Goal: Transaction & Acquisition: Purchase product/service

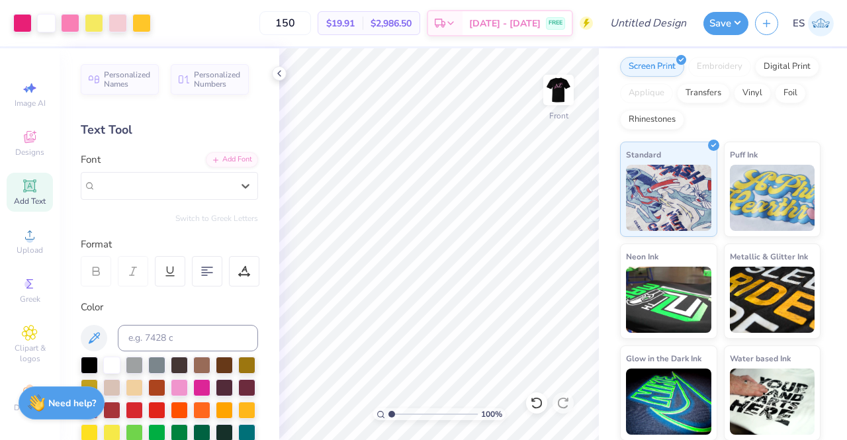
click at [58, 404] on strong "Need help?" at bounding box center [72, 403] width 48 height 13
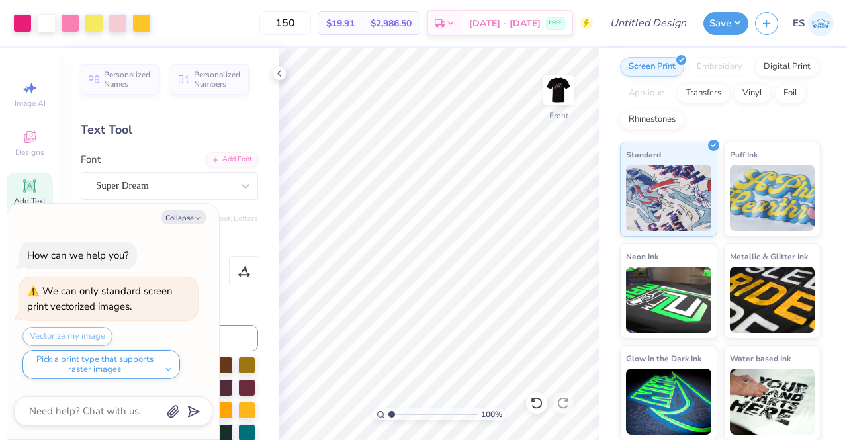
click at [158, 136] on div "Text Tool" at bounding box center [169, 130] width 177 height 18
click at [196, 220] on icon "button" at bounding box center [198, 218] width 8 height 8
type textarea "x"
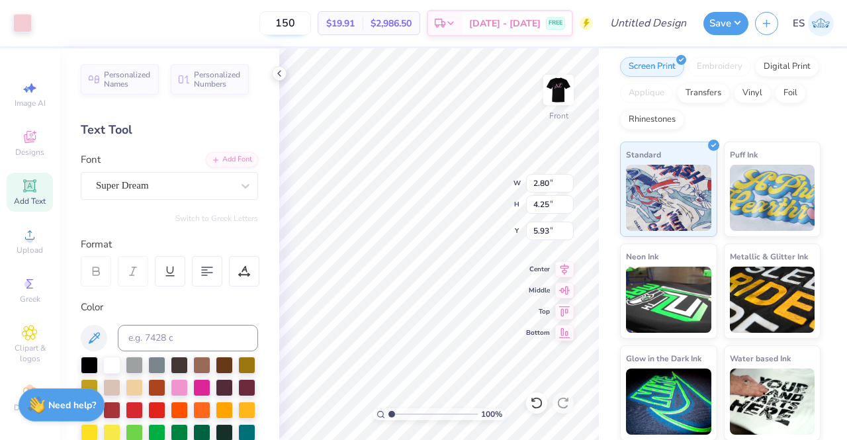
click at [27, 87] on icon at bounding box center [31, 88] width 9 height 10
click at [23, 98] on span "Image AI" at bounding box center [30, 103] width 31 height 11
select select "4"
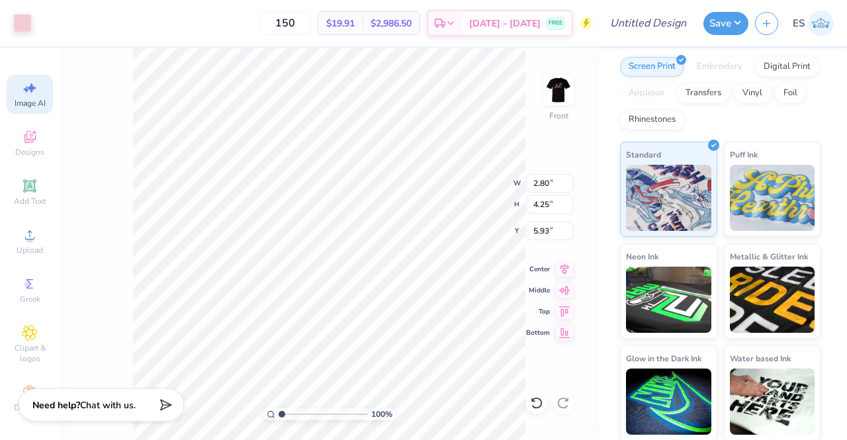
click at [22, 87] on icon at bounding box center [30, 88] width 16 height 16
select select "4"
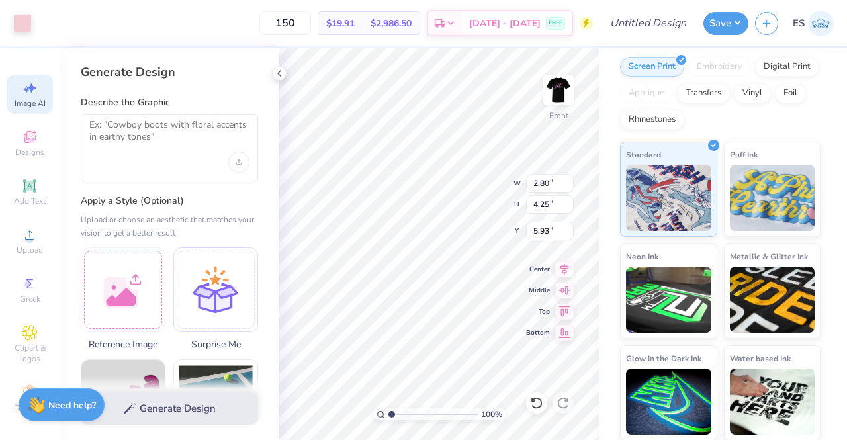
type input "1.23"
type input "1.58"
type input "11.52"
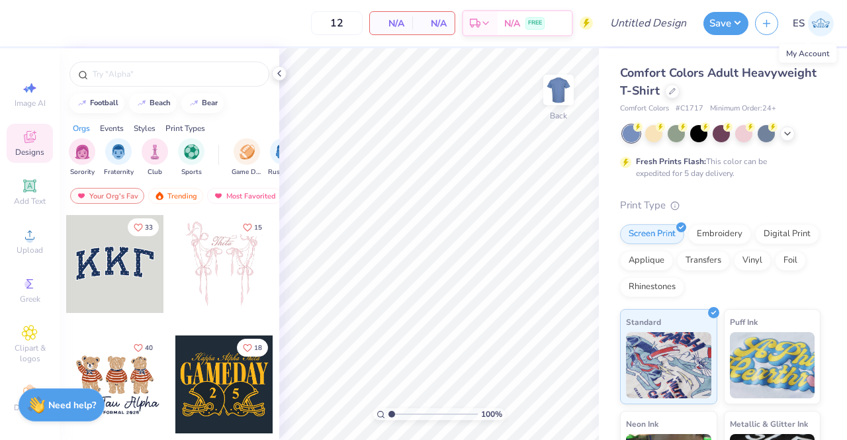
click at [821, 21] on img at bounding box center [821, 24] width 26 height 26
click at [816, 35] on img at bounding box center [821, 24] width 26 height 26
click at [675, 91] on icon at bounding box center [671, 89] width 5 height 5
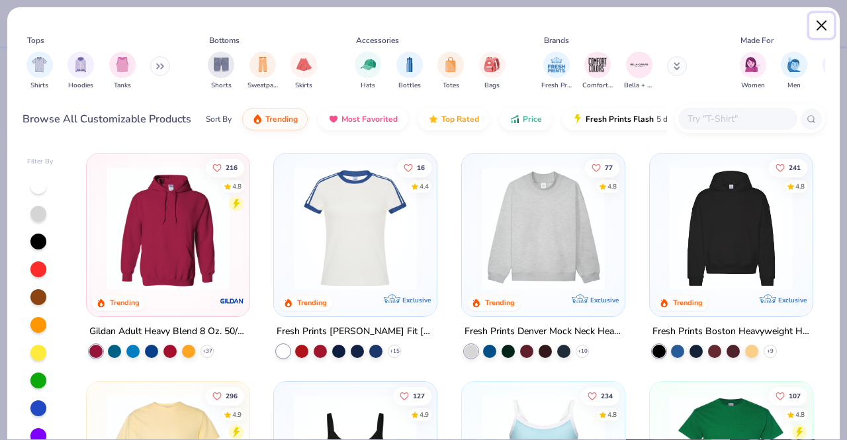
click at [812, 26] on button "Close" at bounding box center [821, 25] width 25 height 25
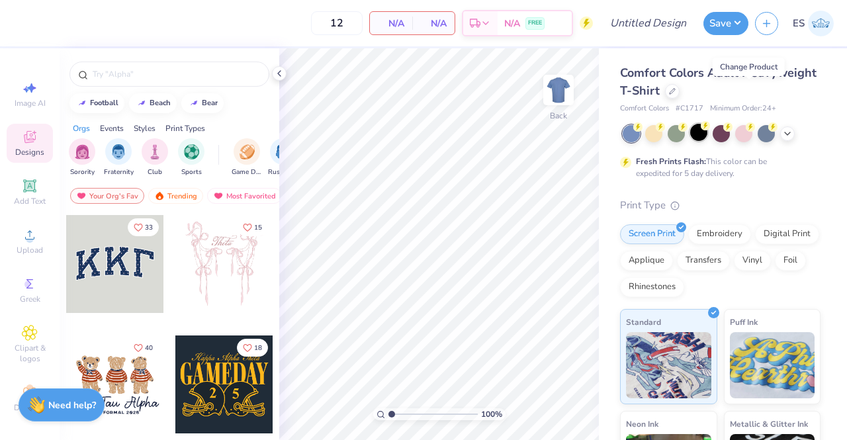
click at [700, 132] on div at bounding box center [698, 132] width 17 height 17
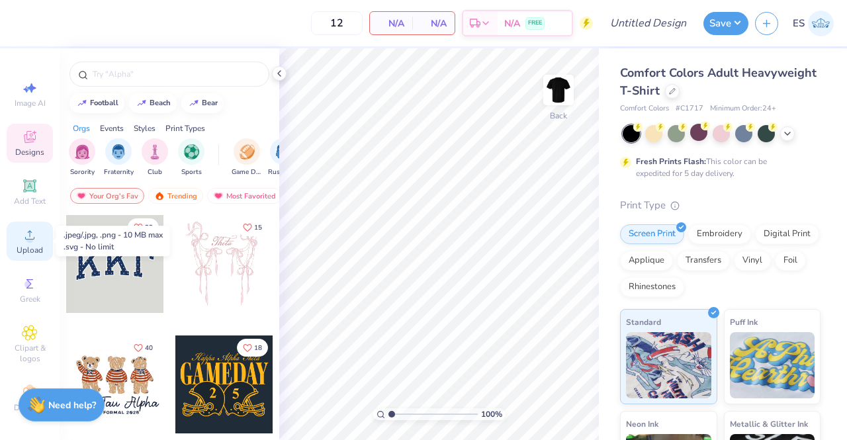
click at [32, 236] on div "Upload" at bounding box center [30, 241] width 46 height 39
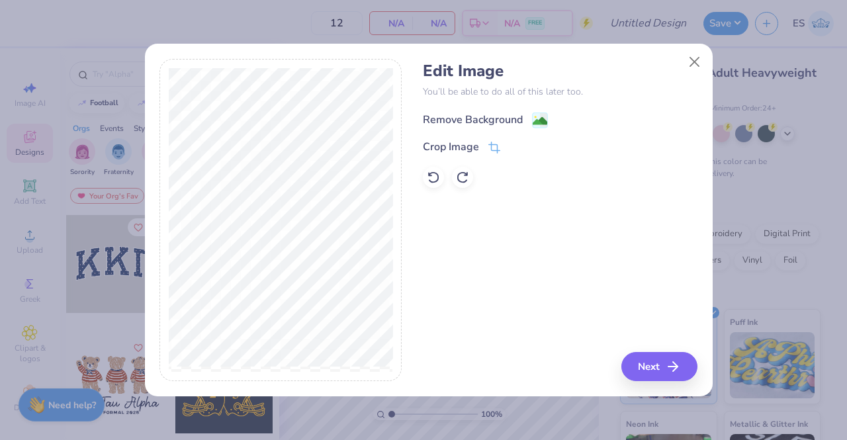
click at [513, 124] on div "Remove Background" at bounding box center [473, 120] width 100 height 16
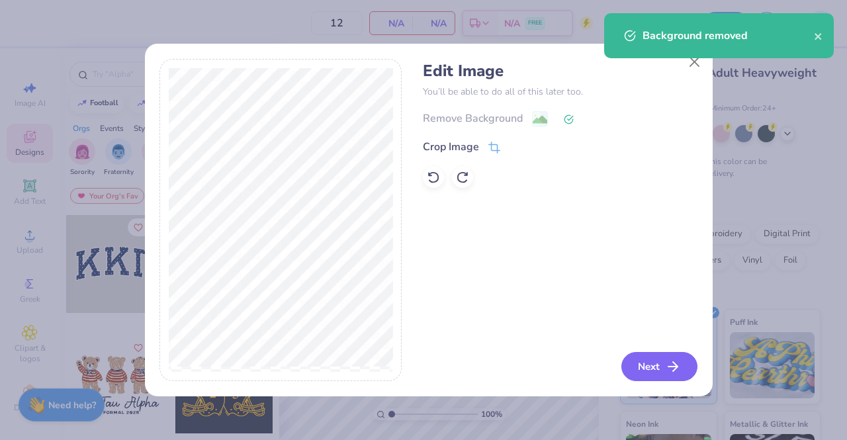
click at [650, 368] on button "Next" at bounding box center [659, 366] width 76 height 29
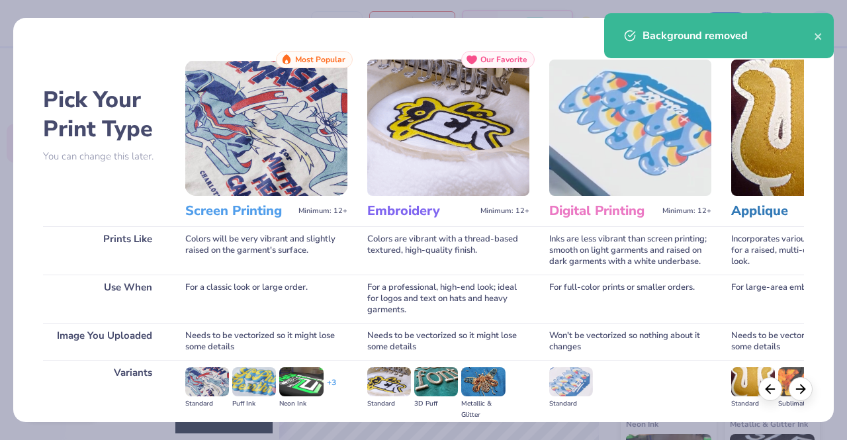
scroll to position [153, 0]
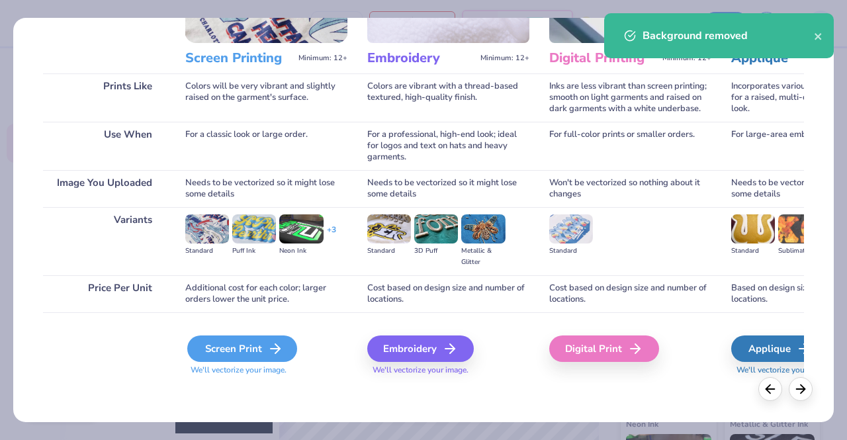
click at [260, 347] on div "Screen Print" at bounding box center [242, 348] width 110 height 26
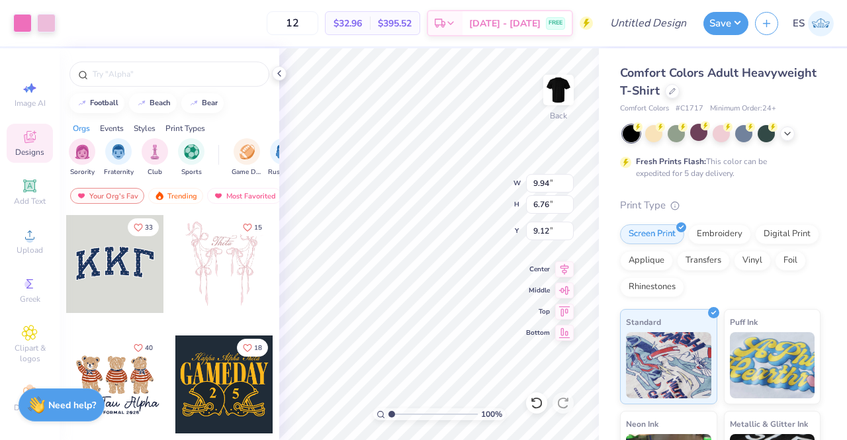
type input "3.00"
click at [558, 95] on img at bounding box center [558, 90] width 53 height 53
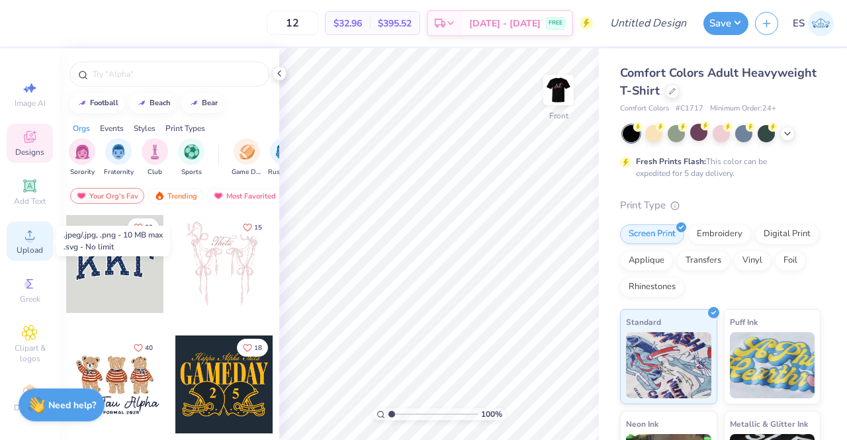
click at [26, 250] on span "Upload" at bounding box center [30, 250] width 26 height 11
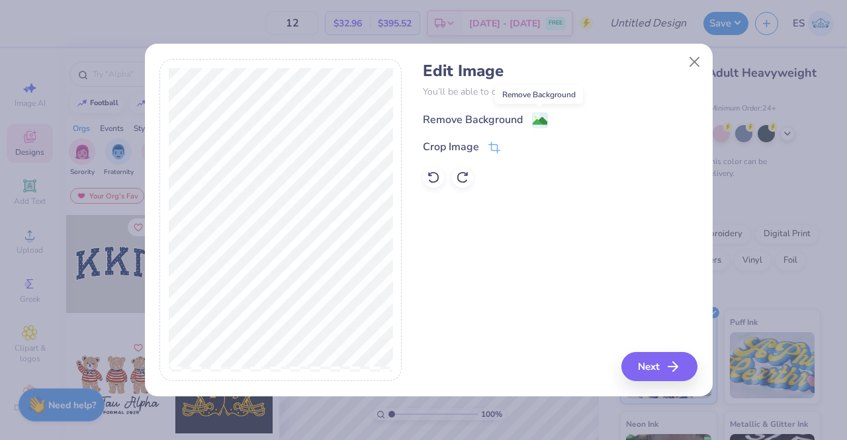
click at [538, 116] on image at bounding box center [539, 121] width 15 height 15
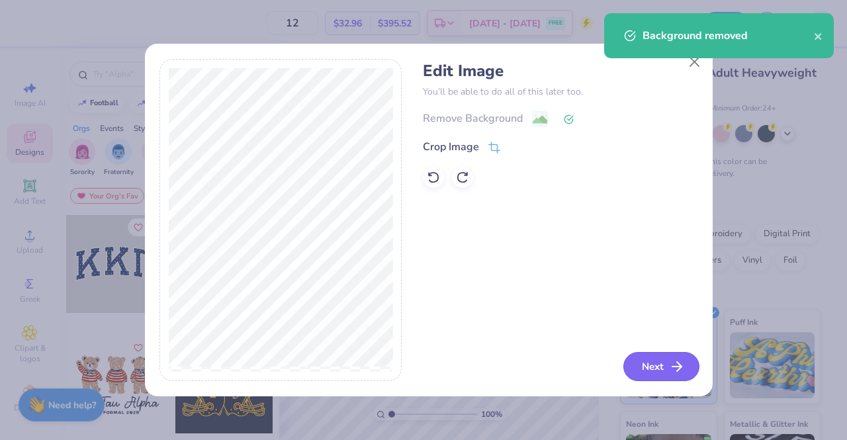
click at [668, 364] on button "Next" at bounding box center [661, 366] width 76 height 29
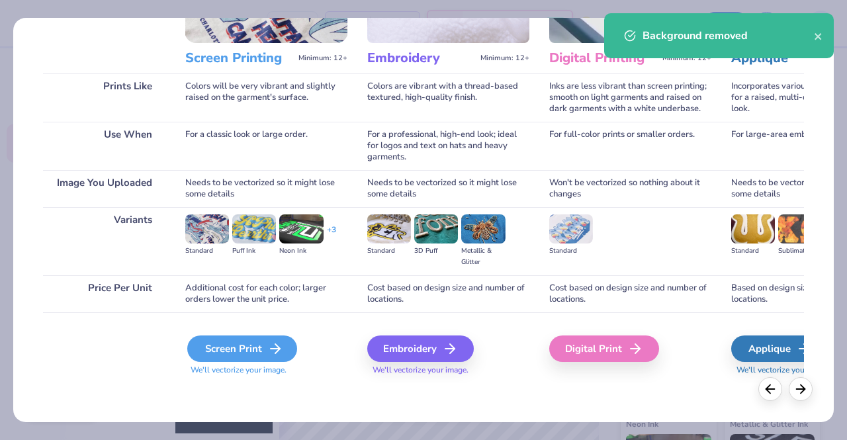
click at [270, 349] on icon at bounding box center [275, 349] width 16 height 16
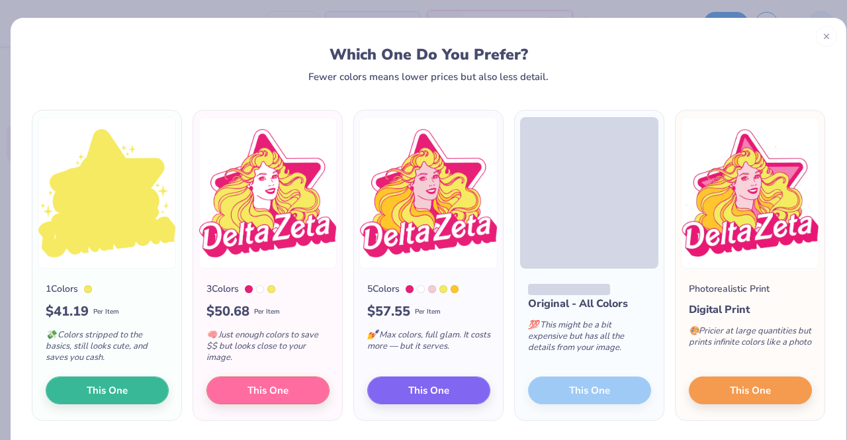
scroll to position [41, 0]
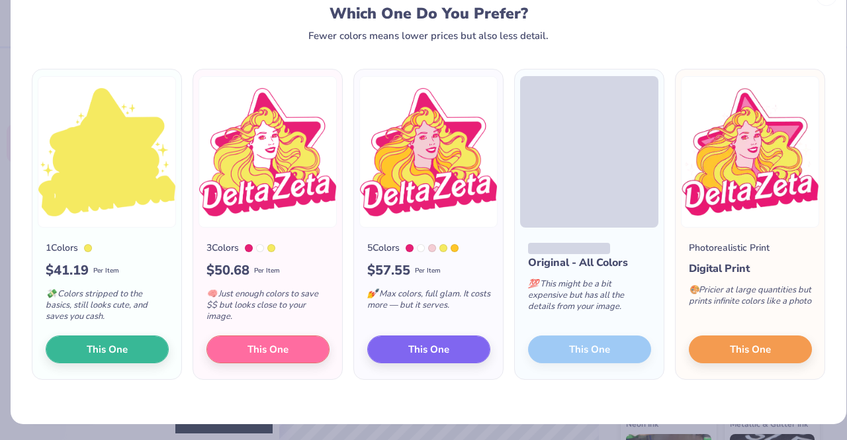
click at [569, 351] on div "Original - All Colors 💯 This might be a bit expensive but has all the details f…" at bounding box center [589, 303] width 149 height 151
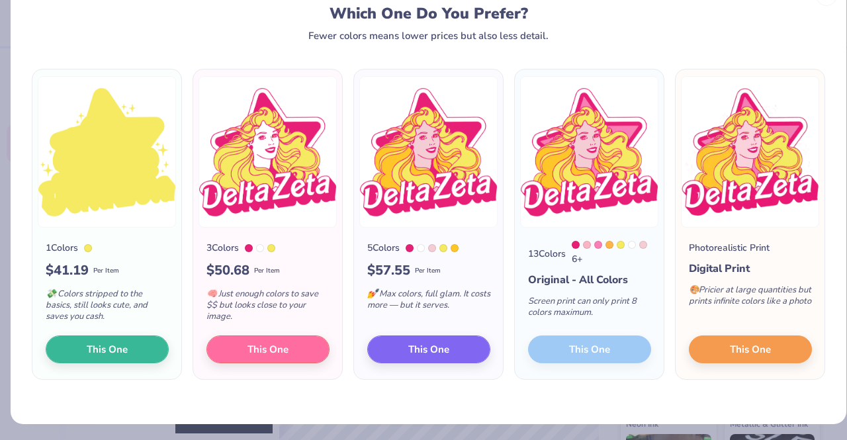
click at [582, 344] on div "13 Colors 6 + Original - All Colors Screen print can only print 8 colors maximu…" at bounding box center [589, 303] width 149 height 151
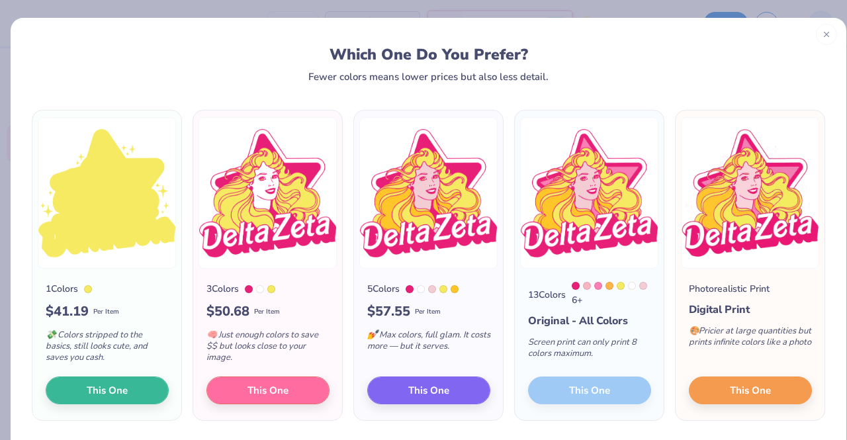
click at [822, 38] on icon at bounding box center [826, 34] width 9 height 9
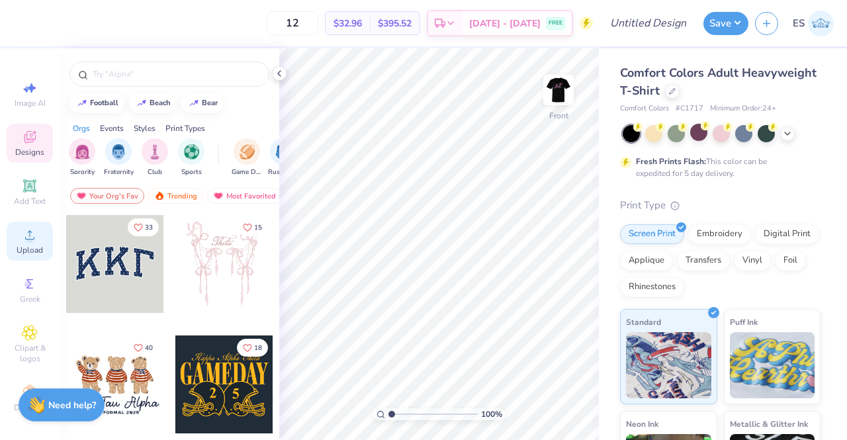
click at [27, 236] on icon at bounding box center [30, 235] width 16 height 16
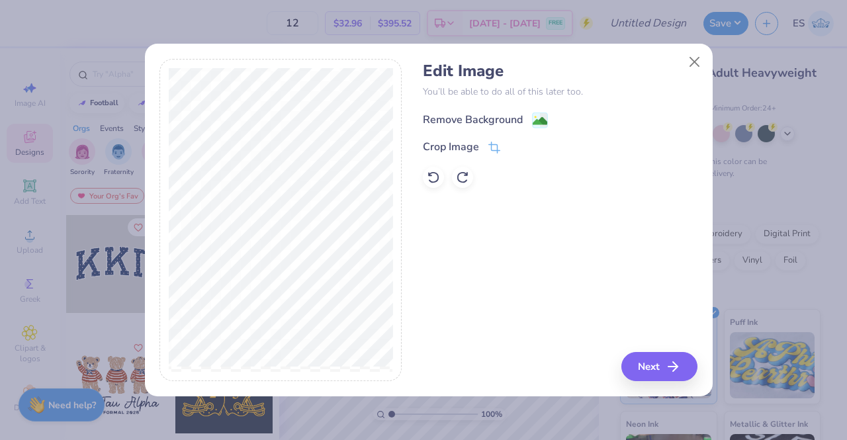
click at [524, 124] on div "Remove Background" at bounding box center [485, 120] width 125 height 17
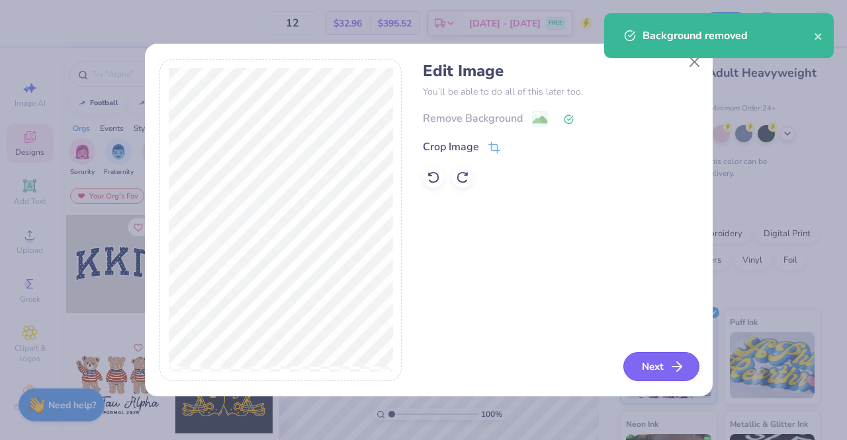
click at [673, 361] on icon "button" at bounding box center [677, 367] width 16 height 16
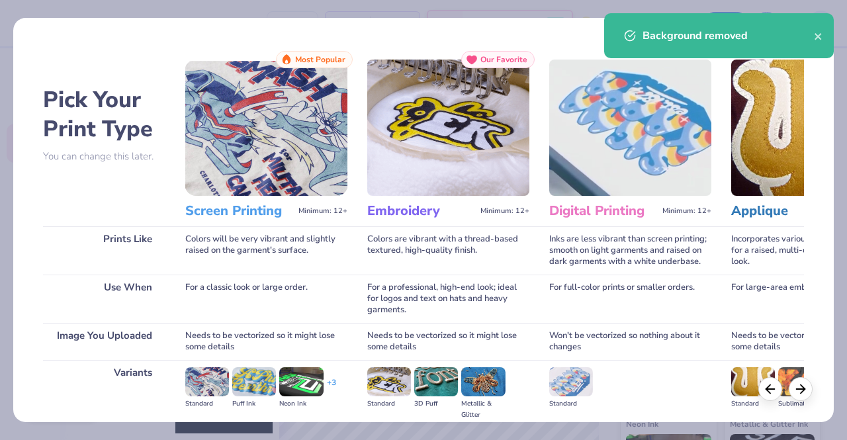
scroll to position [153, 0]
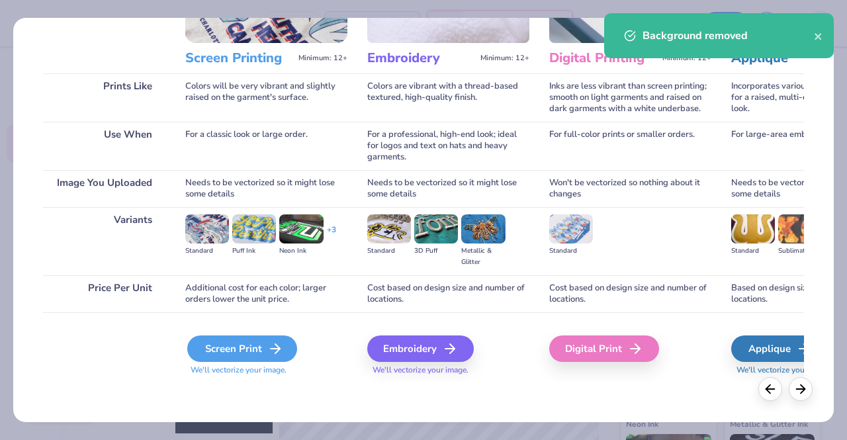
click at [230, 338] on div "Screen Print" at bounding box center [242, 348] width 110 height 26
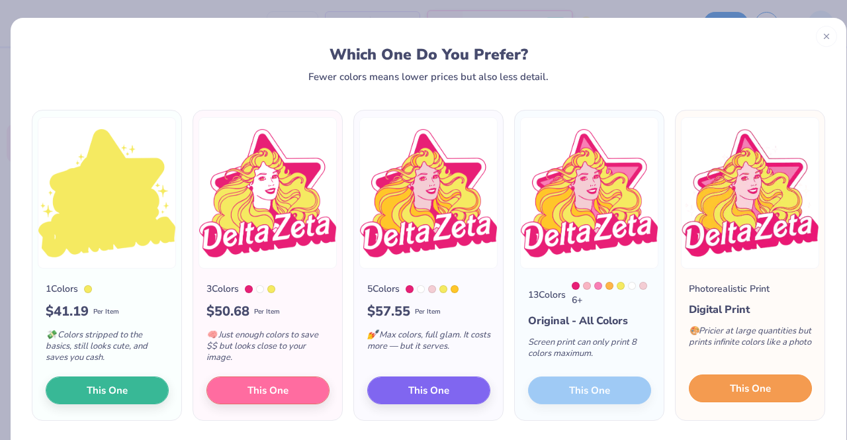
click at [710, 390] on button "This One" at bounding box center [750, 388] width 123 height 28
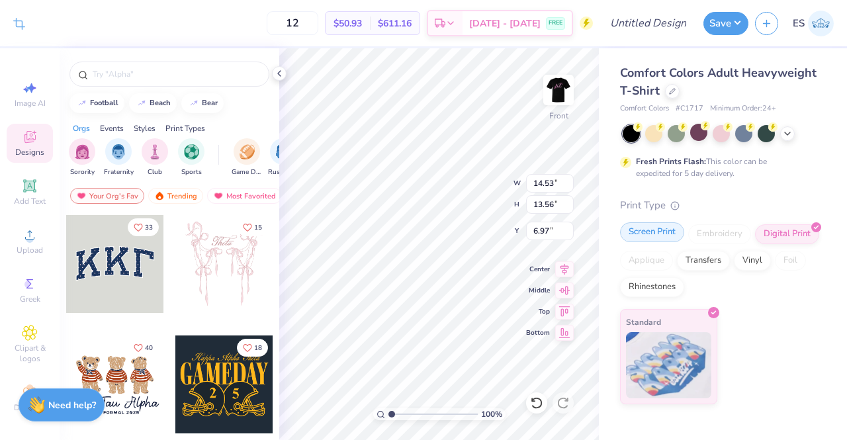
click at [650, 234] on div "Screen Print" at bounding box center [652, 232] width 64 height 20
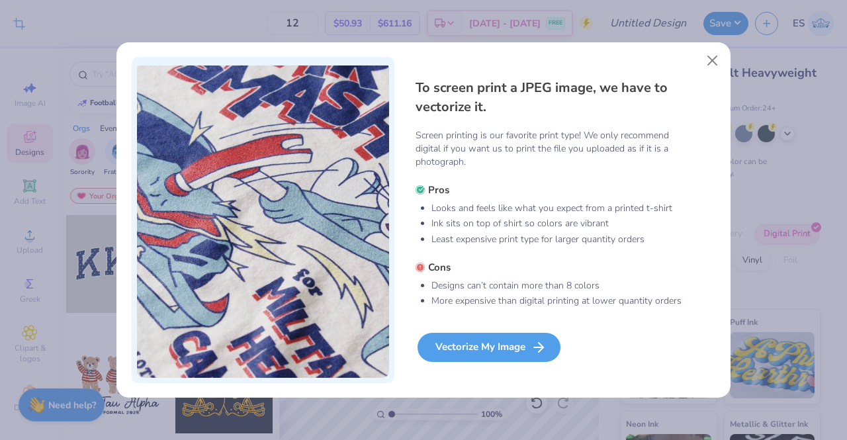
click at [524, 353] on div "Vectorize My Image" at bounding box center [488, 347] width 143 height 29
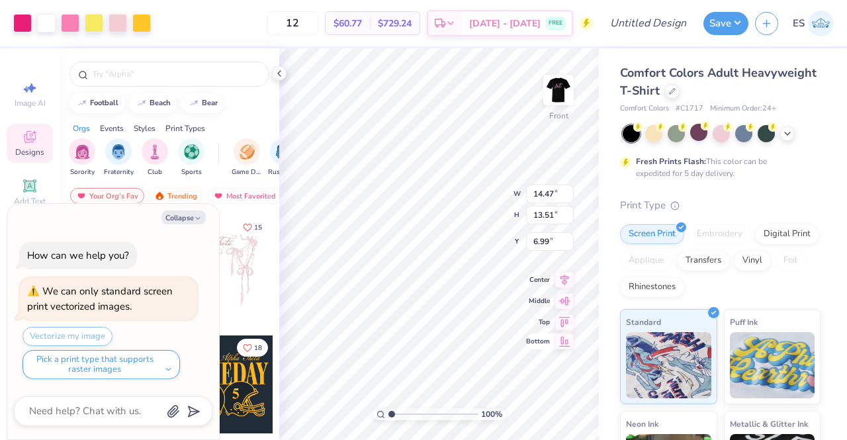
type textarea "x"
type input "3.00"
type textarea "x"
type input "13.21"
type input "12.34"
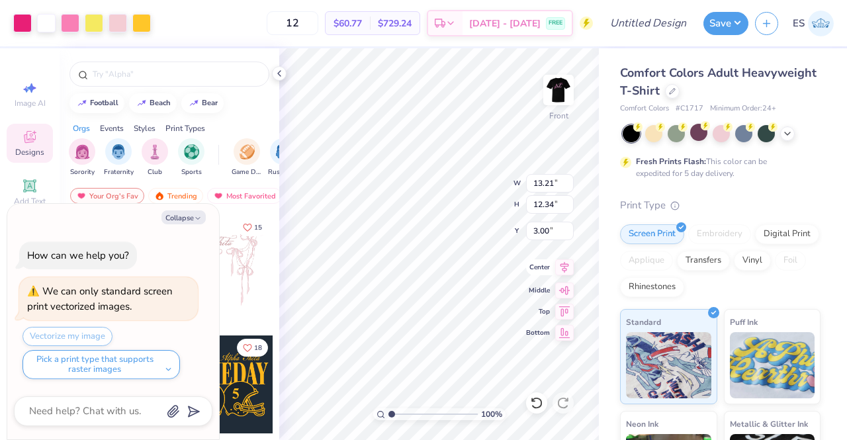
type textarea "x"
type input "12.74"
type input "11.90"
type textarea "x"
type input "5.05"
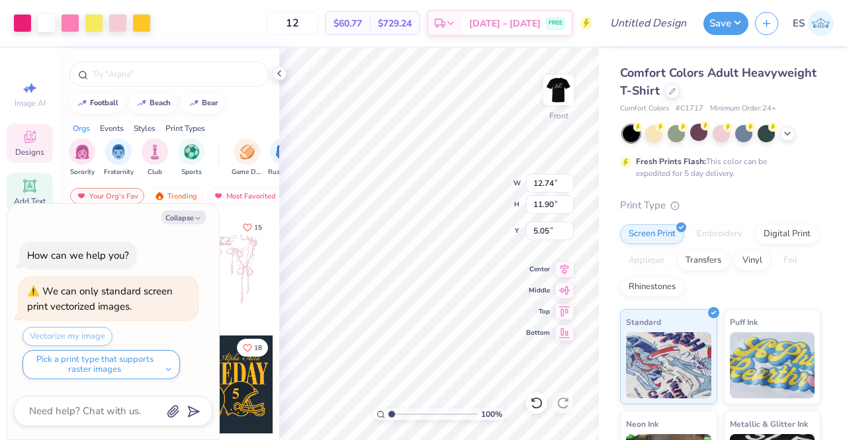
click at [22, 192] on icon at bounding box center [30, 186] width 16 height 16
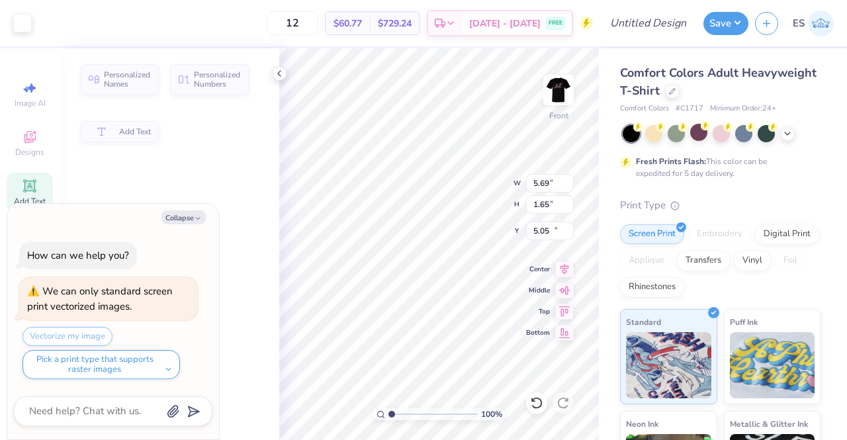
type textarea "x"
type input "5.69"
type input "1.65"
type input "12.93"
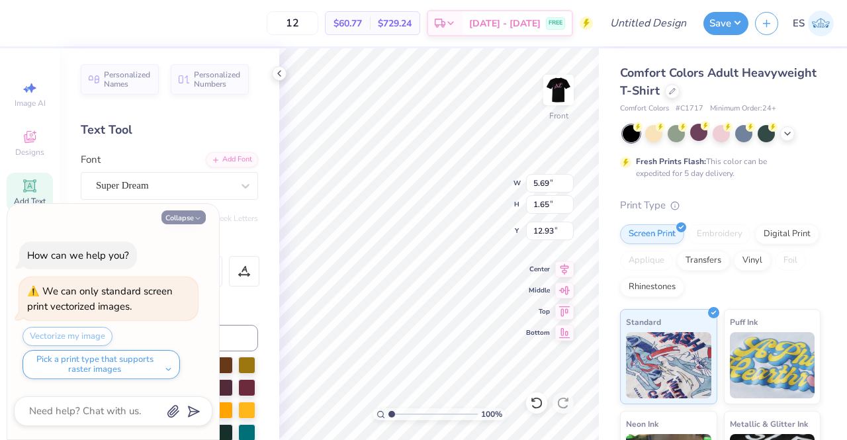
click at [189, 216] on button "Collapse" at bounding box center [183, 217] width 44 height 14
type textarea "x"
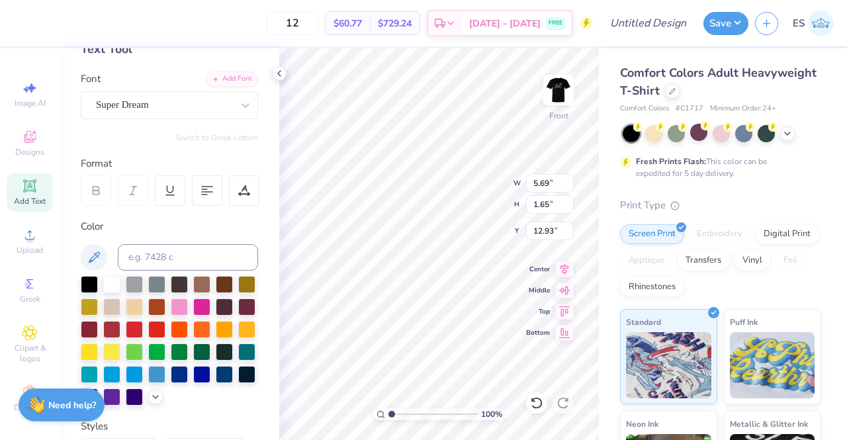
scroll to position [77, 0]
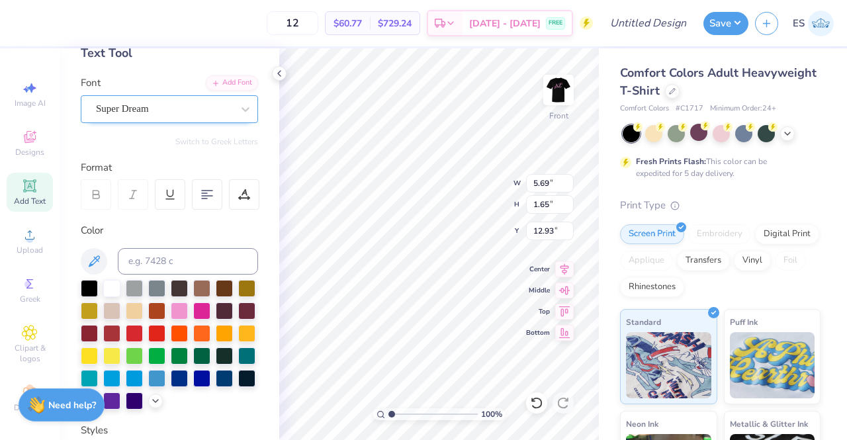
click at [183, 102] on div "Super Dream" at bounding box center [164, 109] width 139 height 21
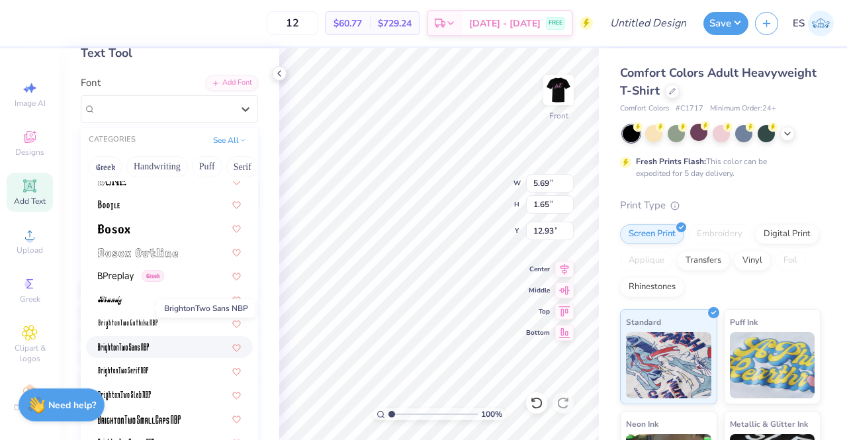
scroll to position [929, 0]
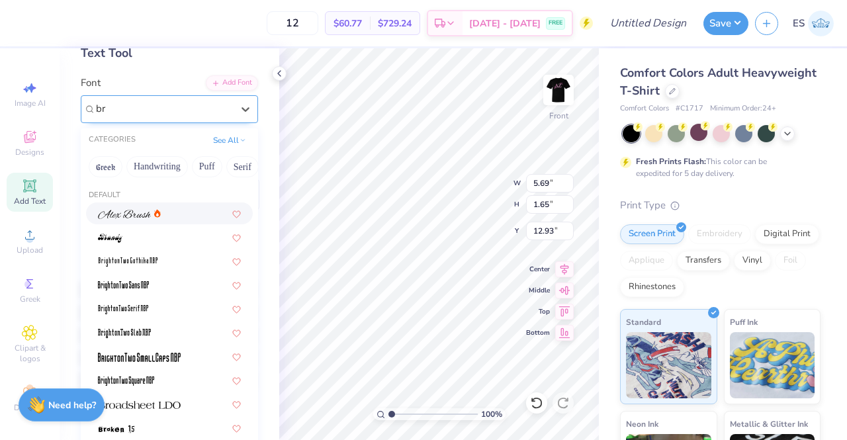
type input "b"
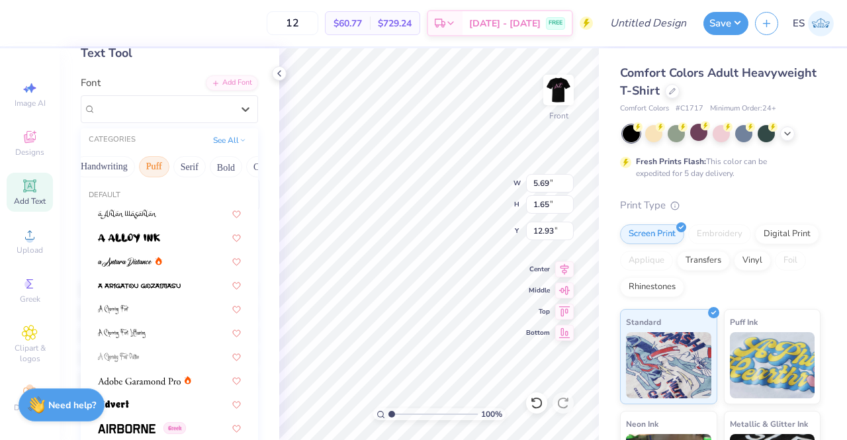
scroll to position [0, 102]
click at [180, 169] on button "Bold" at bounding box center [177, 166] width 32 height 21
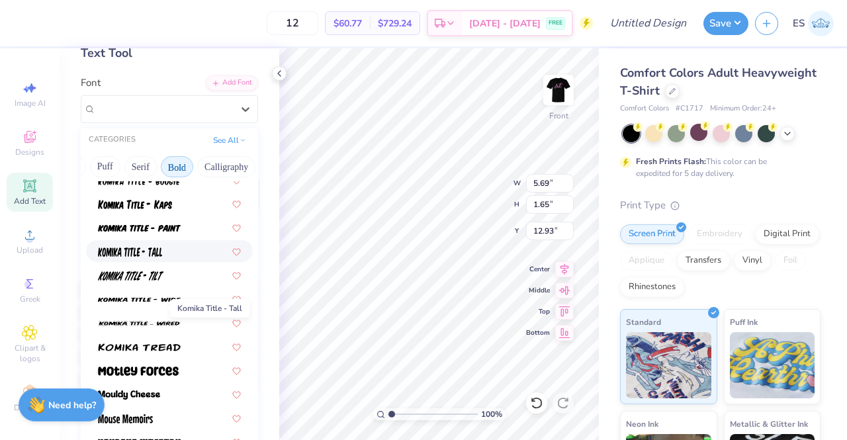
scroll to position [939, 0]
click at [143, 358] on div "Super Dream Varsity Team" at bounding box center [169, 167] width 177 height 1808
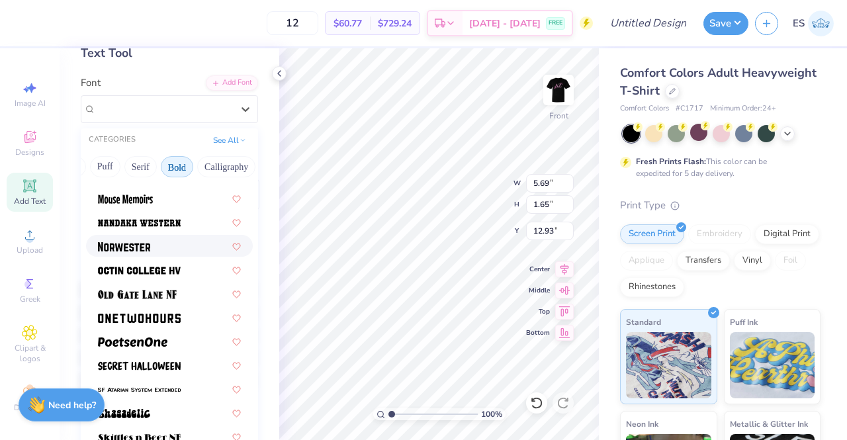
scroll to position [1162, 0]
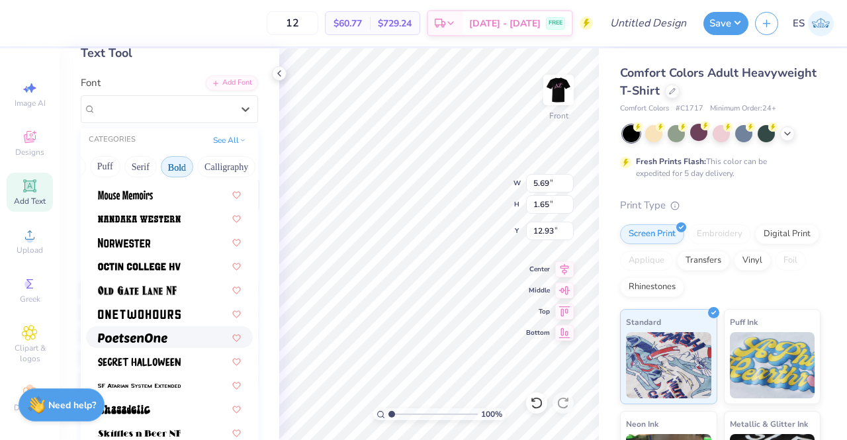
click at [159, 343] on span at bounding box center [132, 337] width 69 height 14
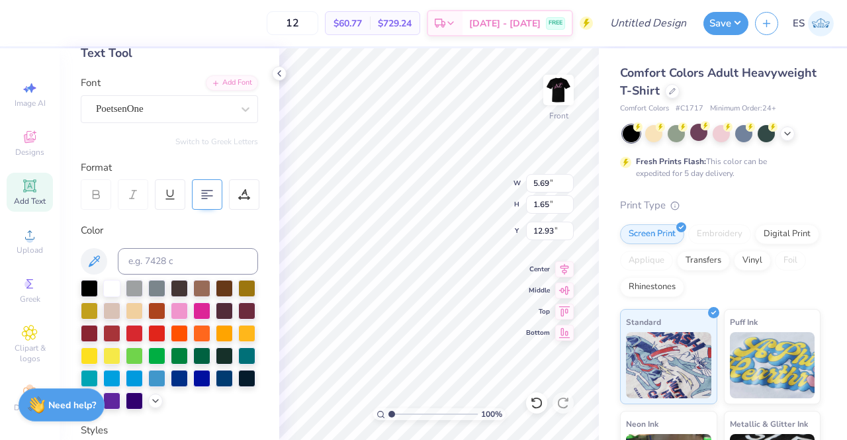
type input "5.21"
type input "1.72"
type input "12.89"
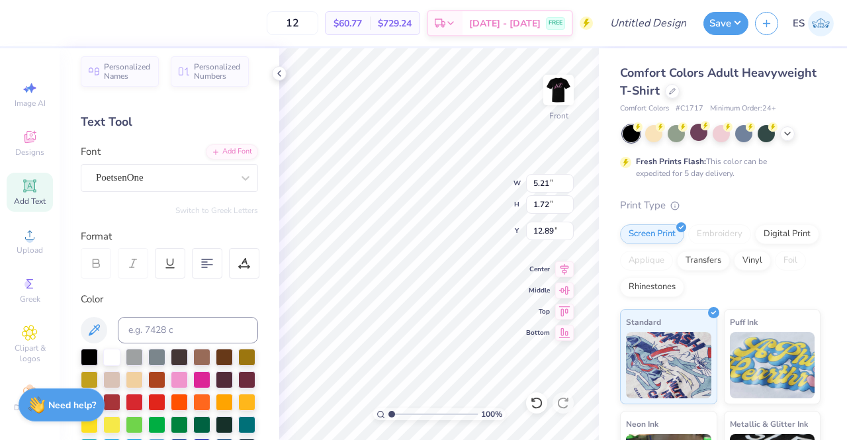
scroll to position [0, 0]
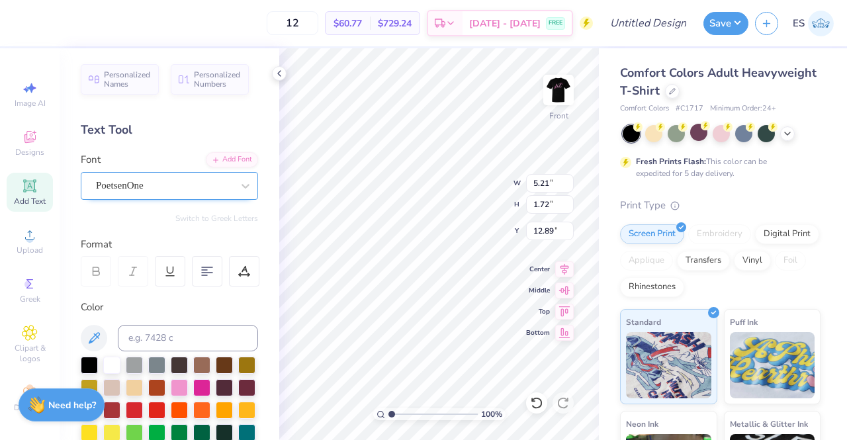
click at [181, 179] on div "PoetsenOne" at bounding box center [164, 185] width 139 height 21
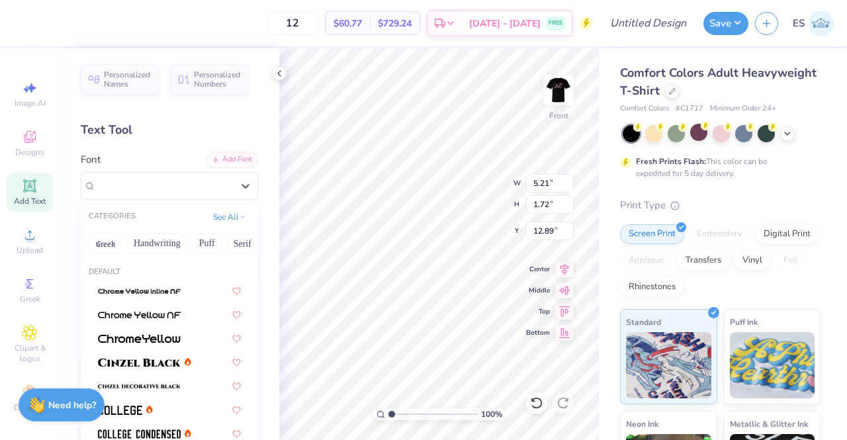
click at [187, 124] on div "Text Tool" at bounding box center [169, 130] width 177 height 18
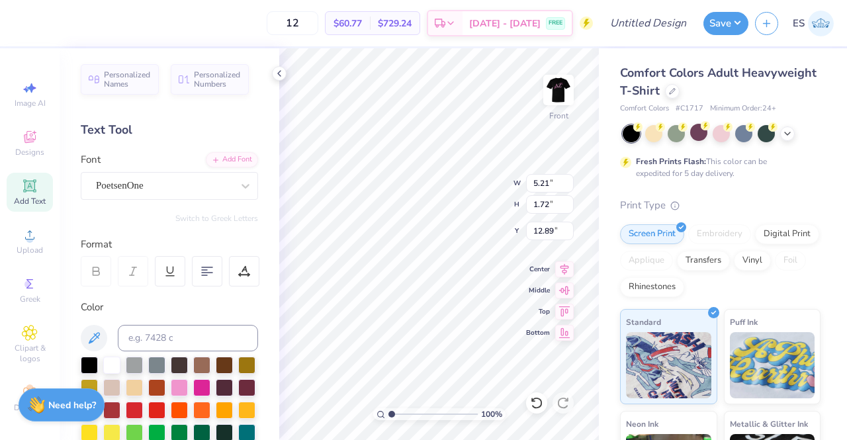
scroll to position [11, 3]
type textarea "T"
type textarea "WashU"
type input "3.00"
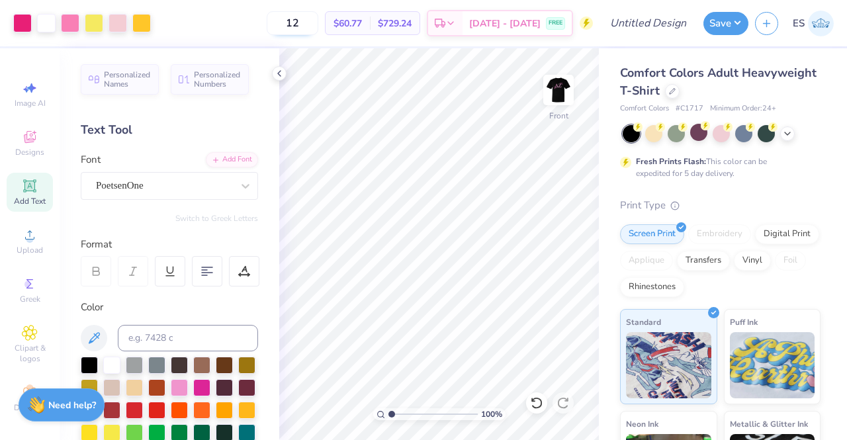
click at [318, 24] on input "12" at bounding box center [293, 23] width 52 height 24
type input "150"
click at [276, 73] on icon at bounding box center [279, 73] width 11 height 11
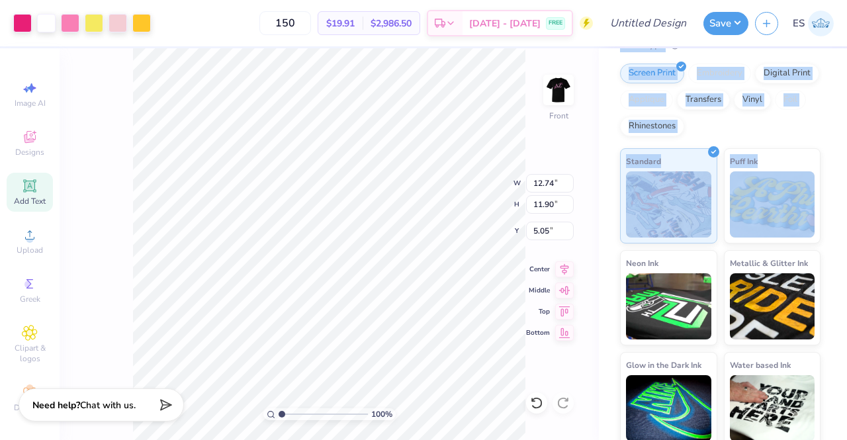
scroll to position [167, 0]
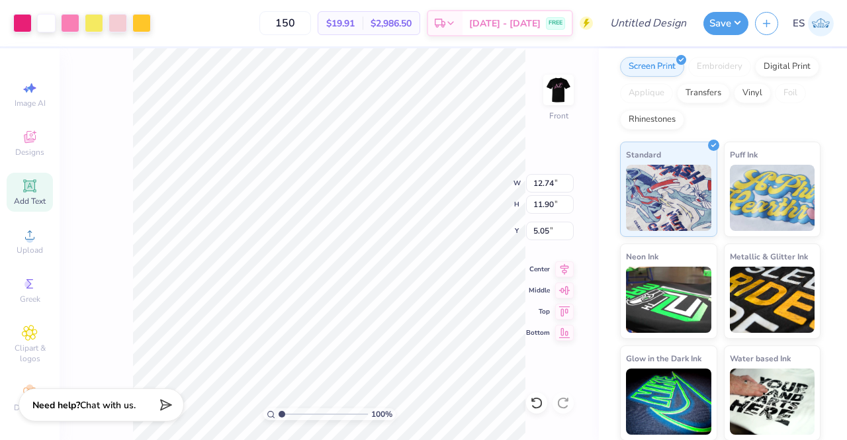
drag, startPoint x: 846, startPoint y: 136, endPoint x: 846, endPoint y: 42, distance: 94.6
click at [846, 42] on div "Art colors 150 $19.91 Per Item $2,986.50 Total Est. Delivery Sep 7 - 10 FREE De…" at bounding box center [423, 220] width 847 height 440
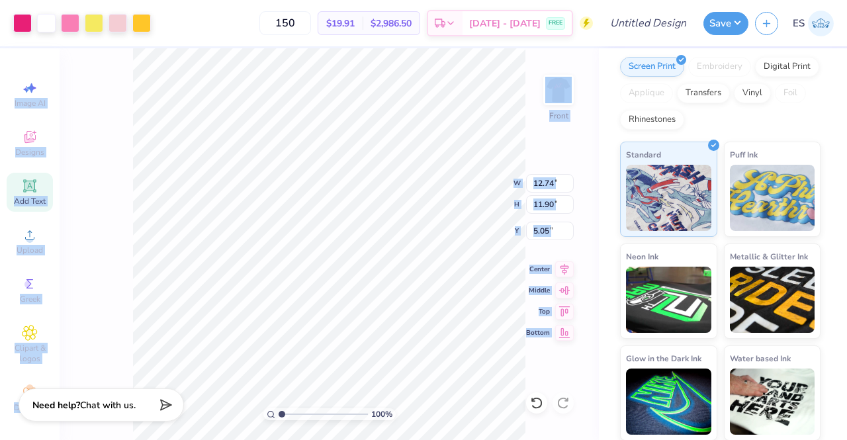
scroll to position [0, 0]
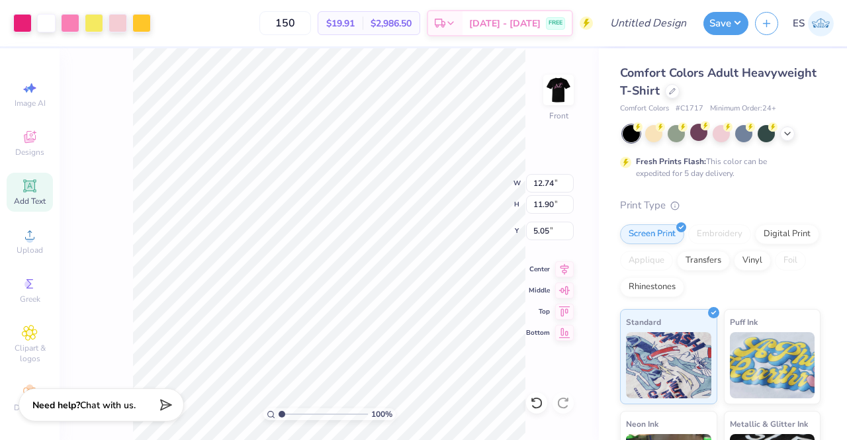
click at [769, 183] on div "Comfort Colors Adult Heavyweight T-Shirt Comfort Colors # C1717 Minimum Order: …" at bounding box center [720, 336] width 200 height 544
click at [456, 27] on icon at bounding box center [450, 25] width 11 height 11
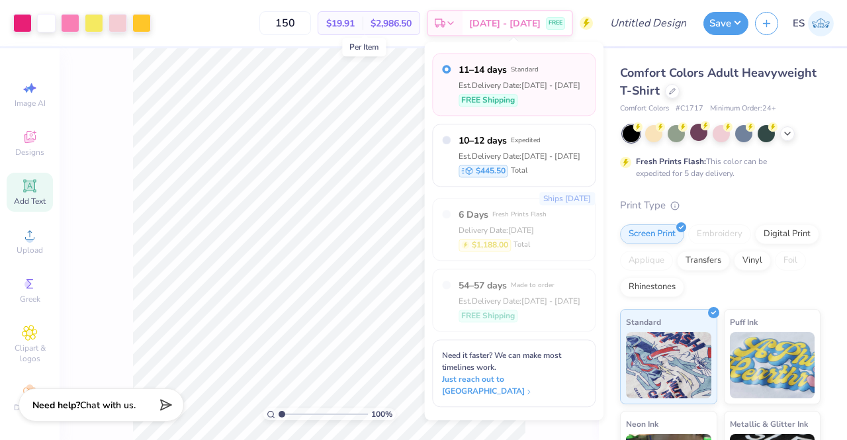
click at [355, 26] on span "$19.91" at bounding box center [340, 24] width 28 height 14
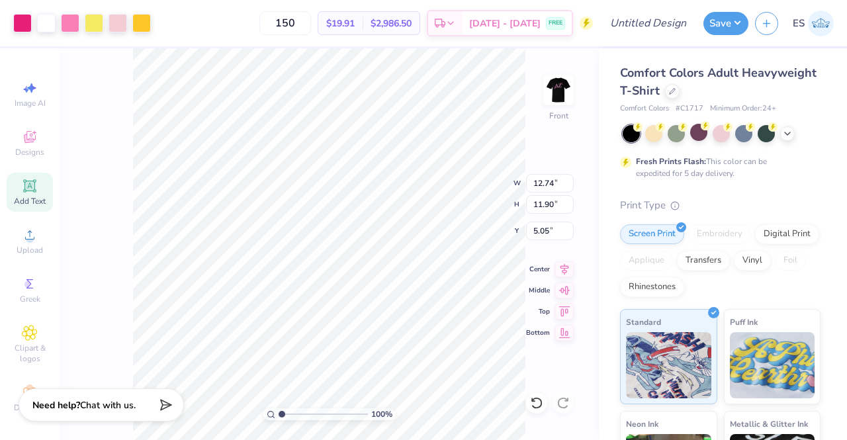
click at [411, 23] on span "$2,986.50" at bounding box center [390, 24] width 41 height 14
click at [720, 29] on button "Save" at bounding box center [725, 21] width 45 height 23
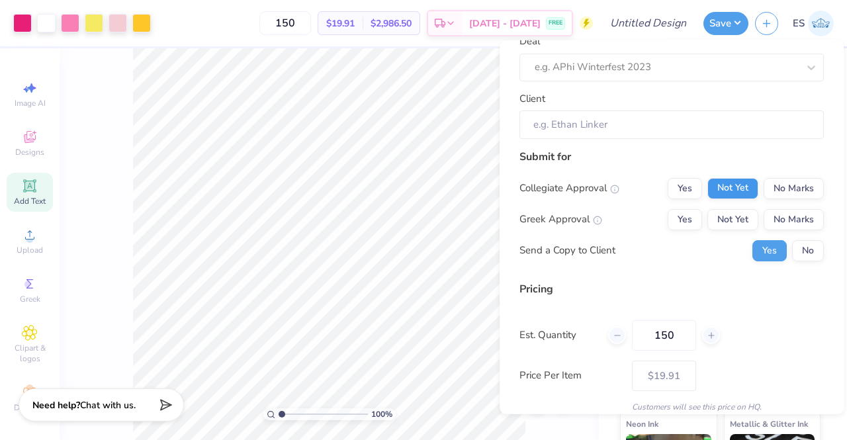
scroll to position [78, 0]
click at [680, 189] on button "Yes" at bounding box center [684, 187] width 34 height 21
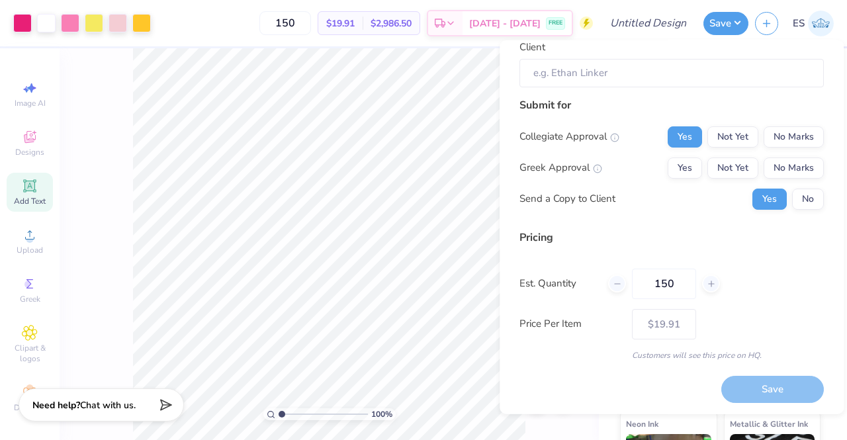
scroll to position [117, 0]
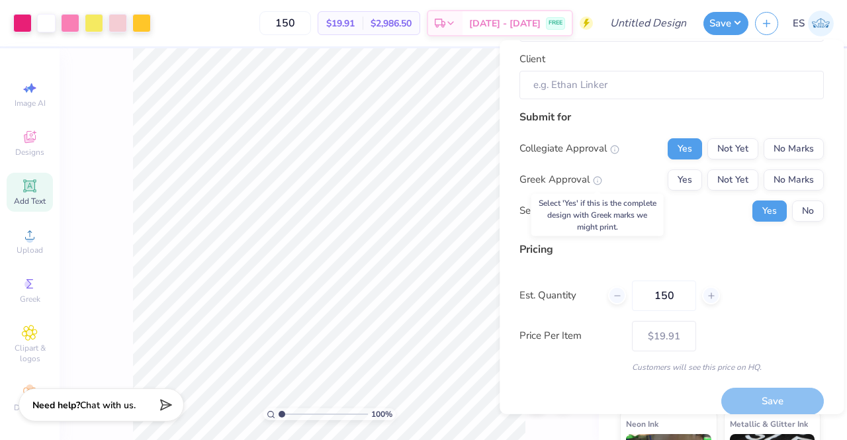
click at [594, 178] on icon at bounding box center [597, 179] width 9 height 9
click at [680, 181] on button "Yes" at bounding box center [684, 179] width 34 height 21
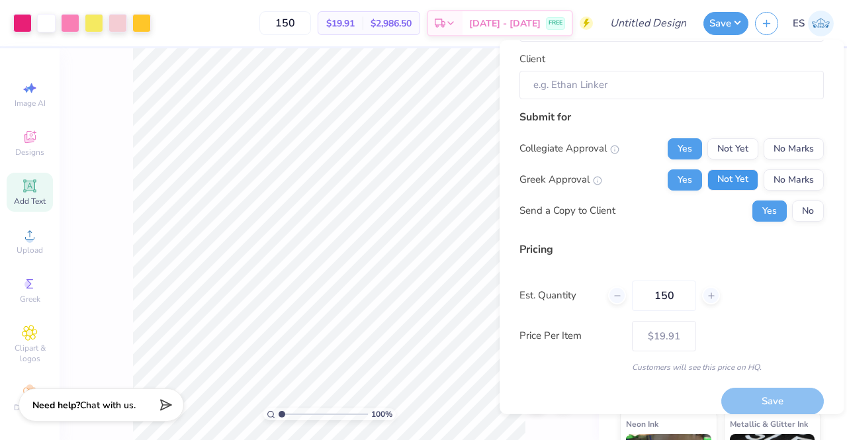
click at [710, 182] on button "Not Yet" at bounding box center [732, 179] width 51 height 21
click at [785, 170] on button "No Marks" at bounding box center [793, 179] width 60 height 21
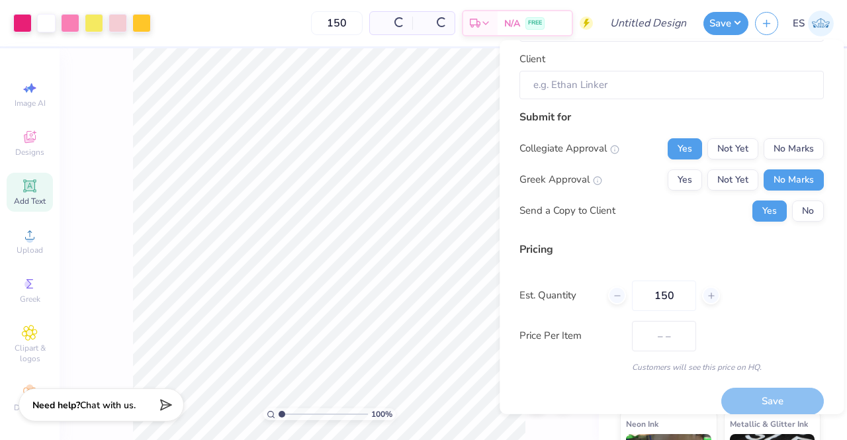
type input "$19.91"
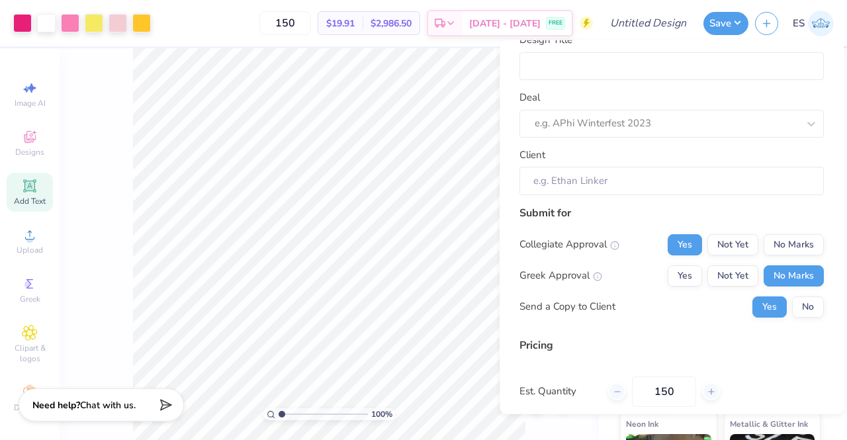
scroll to position [0, 0]
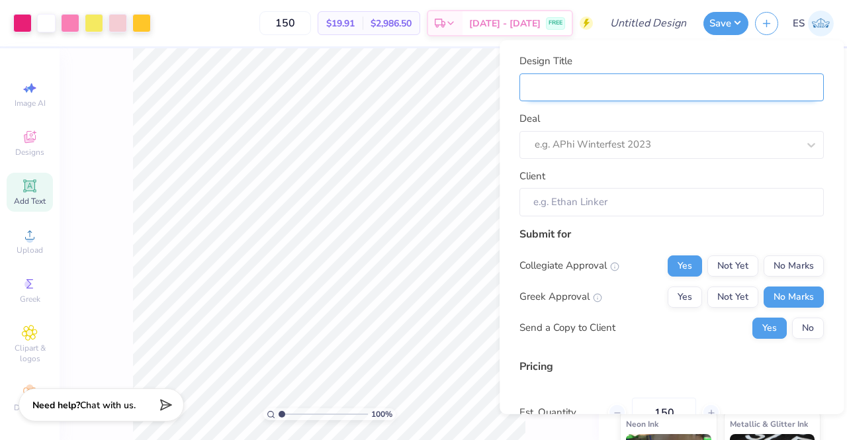
click at [650, 96] on input "Design Title" at bounding box center [671, 87] width 304 height 28
type input "W"
type input "Wa"
type input "Was"
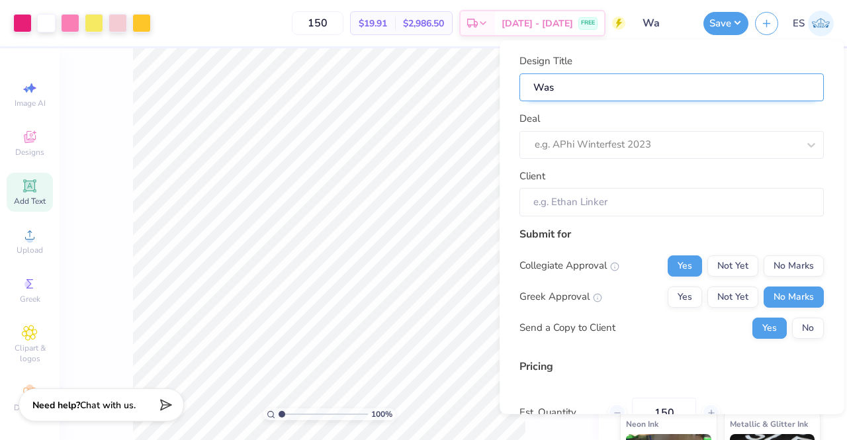
type input "Wash"
type input "Wash U"
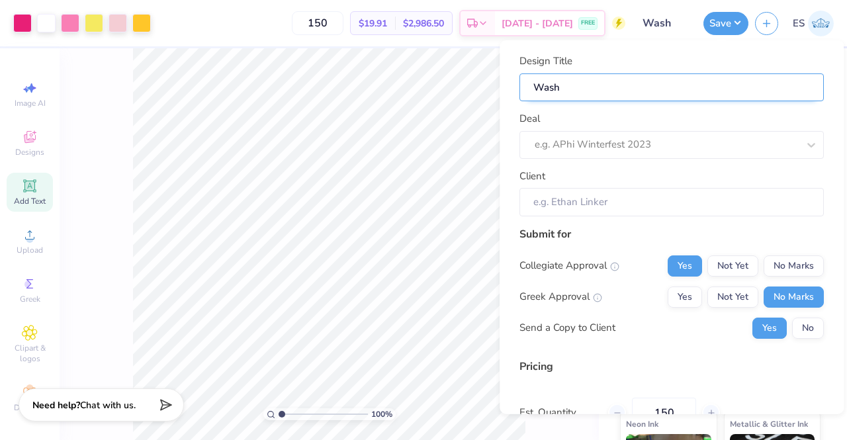
type input "Wash U"
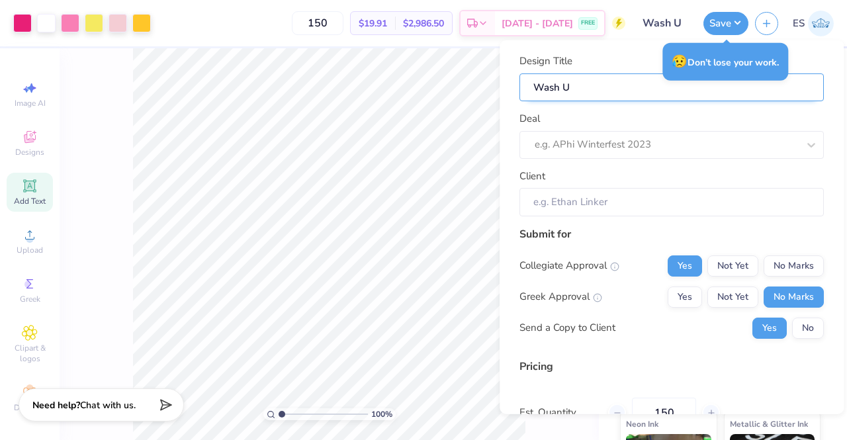
type input "Wash U D"
type input "Wash U De"
type input "Wash U Del"
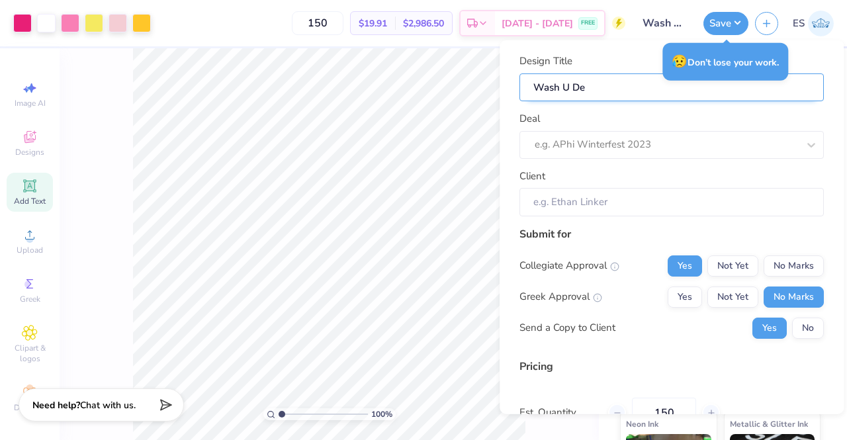
type input "Wash U Del"
type input "Wash U Delt"
type input "Wash U Delta"
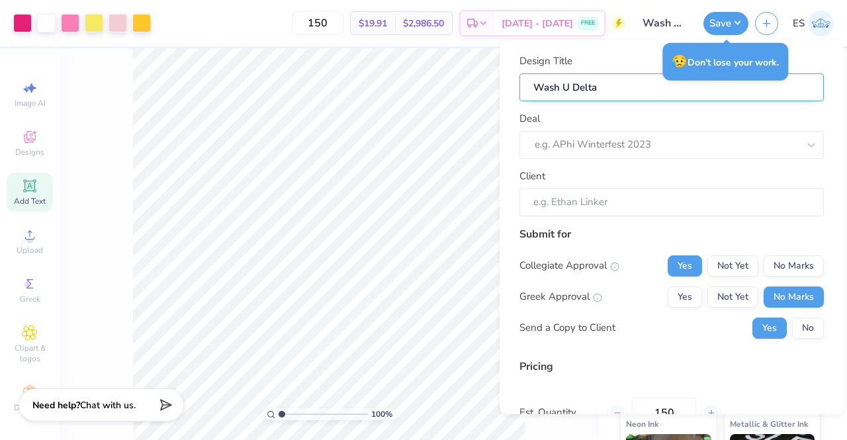
type input "Wash U Delta Z"
type input "Wash U Delta Ze"
type input "Wash U Delta Zet"
type input "Wash U Delta Zeta"
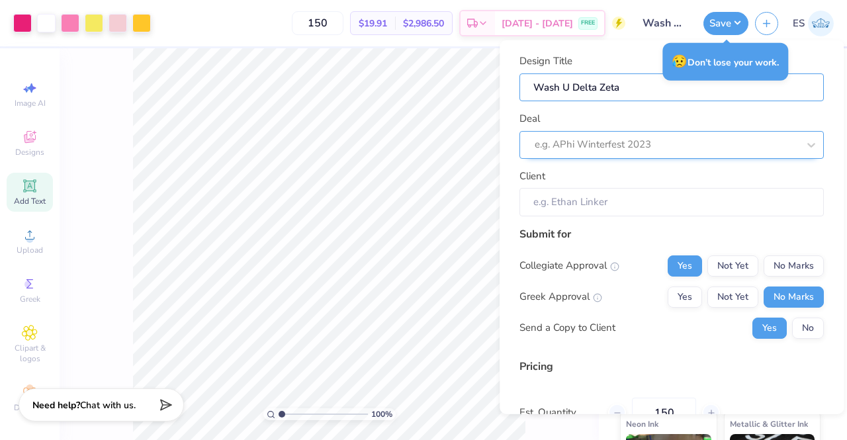
type input "Wash U Delta Zeta"
click at [626, 130] on div "e.g. APhi Winterfest 2023" at bounding box center [671, 144] width 304 height 28
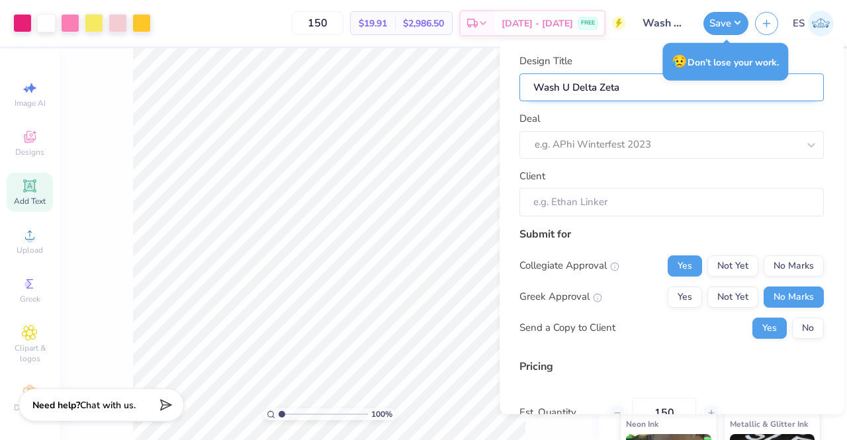
click at [666, 99] on input "Wash U Delta Zeta" at bounding box center [671, 87] width 304 height 28
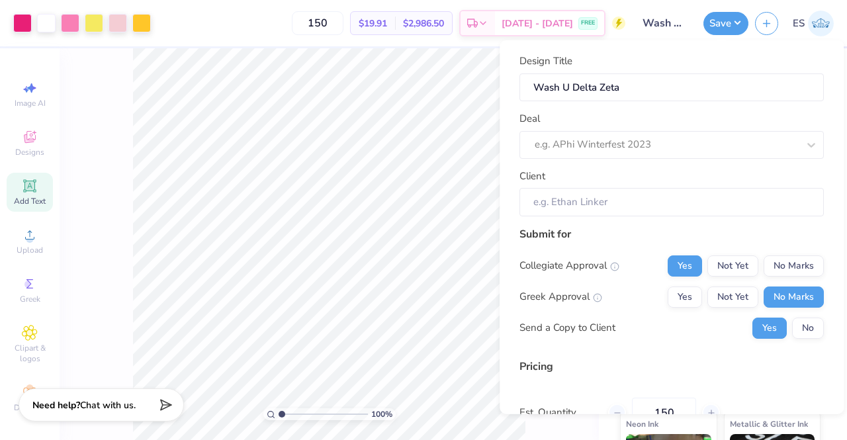
scroll to position [15, 0]
click at [25, 325] on icon at bounding box center [29, 328] width 15 height 16
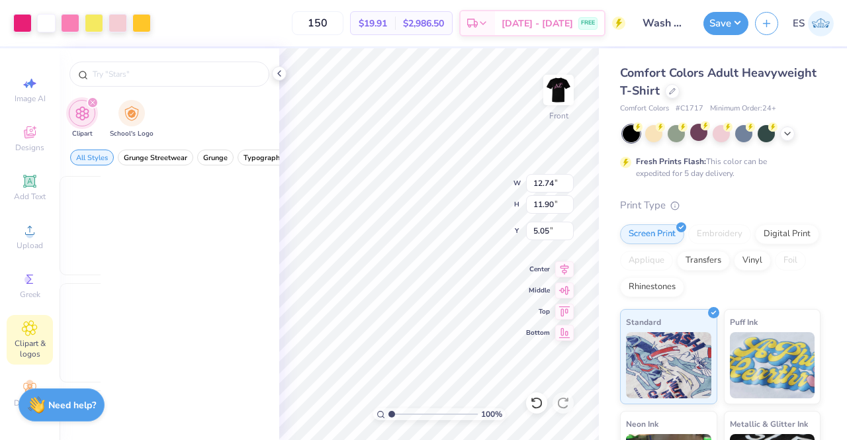
scroll to position [0, 0]
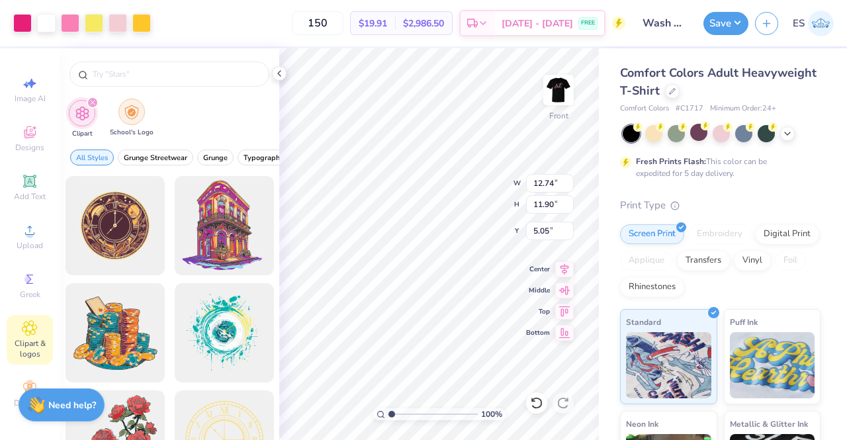
click at [128, 112] on img "filter for School's Logo" at bounding box center [131, 112] width 15 height 15
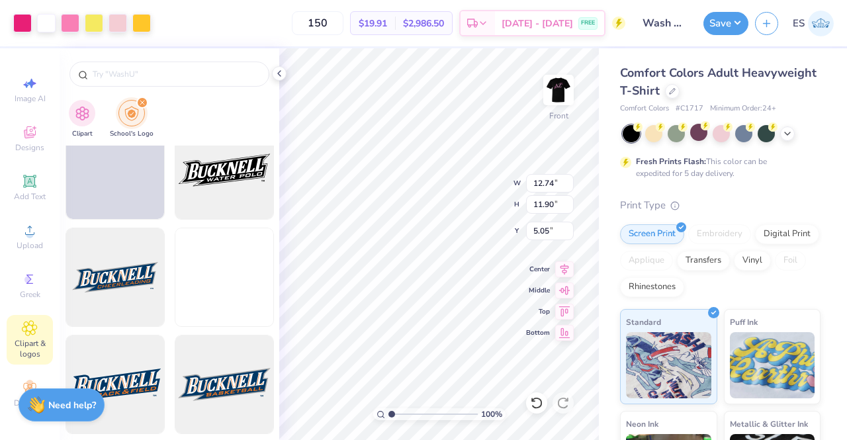
scroll to position [1234, 0]
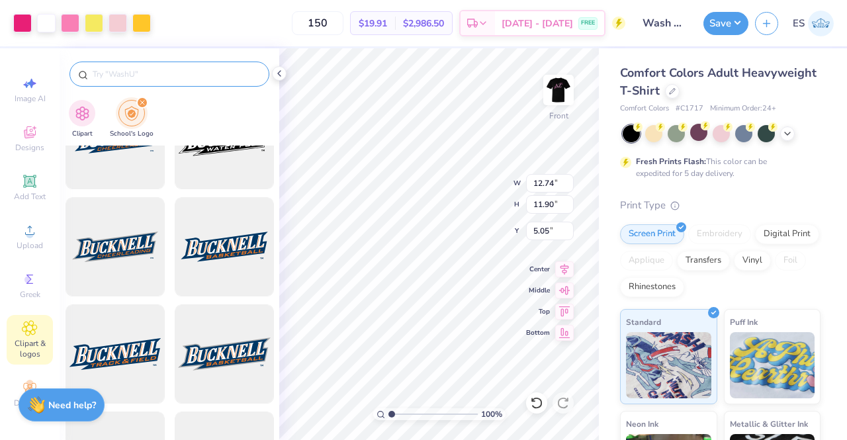
click at [142, 71] on input "text" at bounding box center [175, 73] width 169 height 13
type input "WashU"
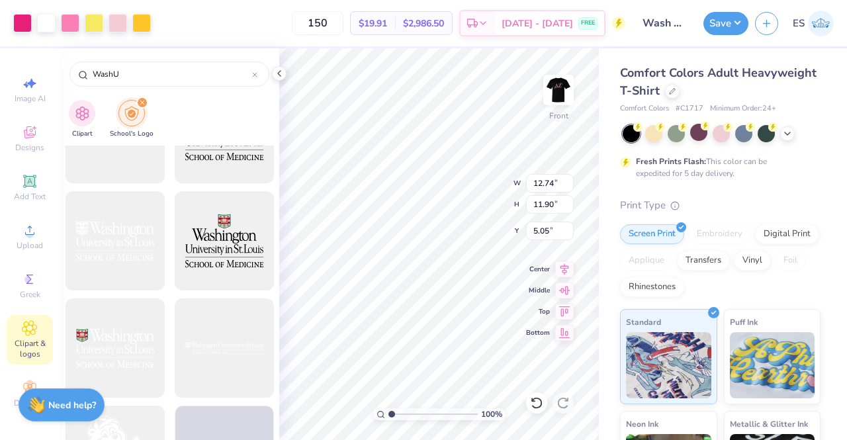
scroll to position [2098, 0]
type input "7.41"
type input "1.76"
type input "3.00"
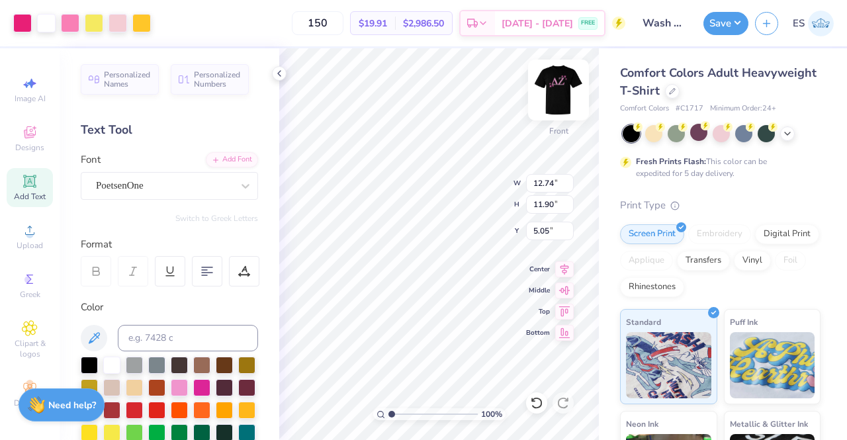
click at [561, 89] on img at bounding box center [558, 90] width 53 height 53
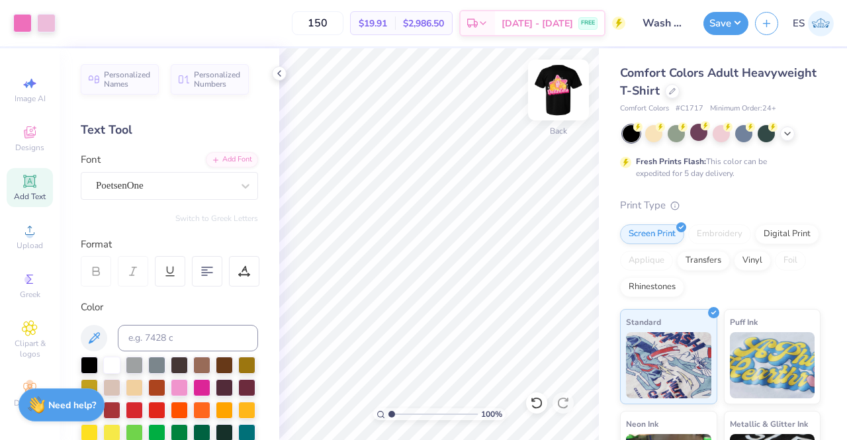
click at [562, 92] on img at bounding box center [558, 90] width 53 height 53
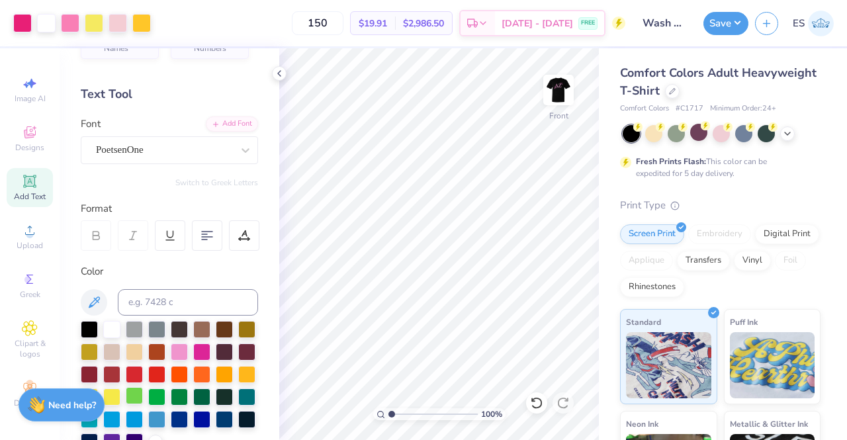
scroll to position [26, 0]
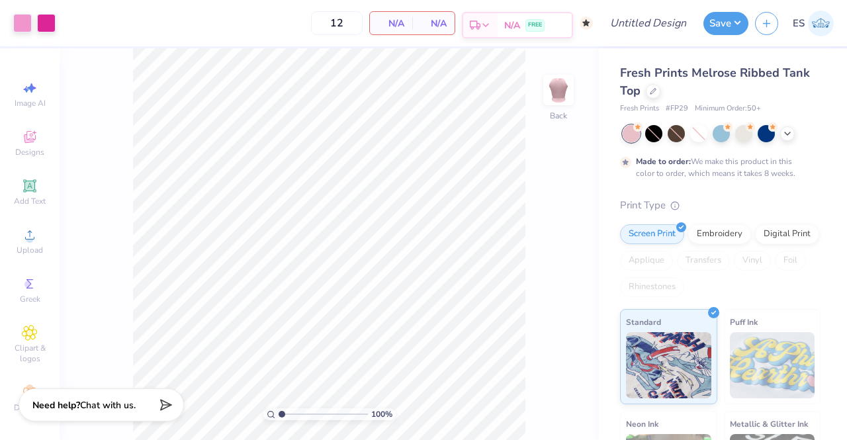
type input "50"
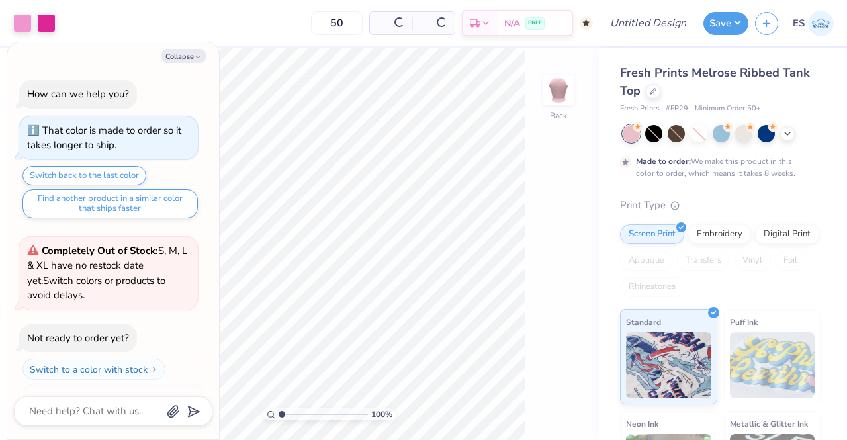
scroll to position [24, 0]
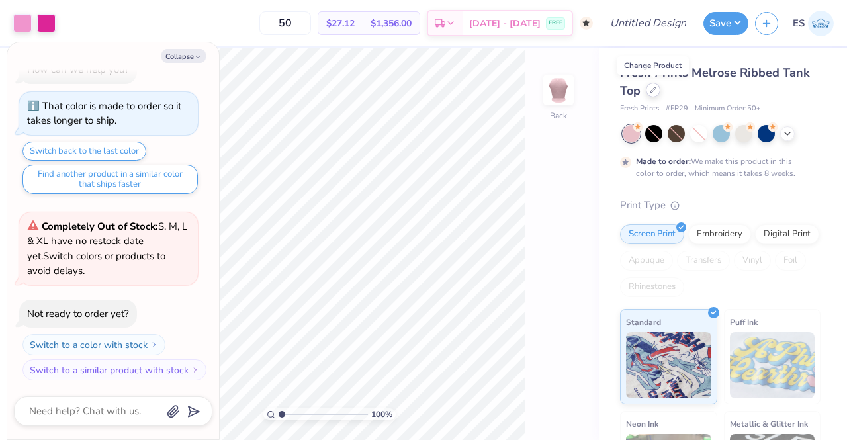
click at [654, 95] on div at bounding box center [653, 90] width 15 height 15
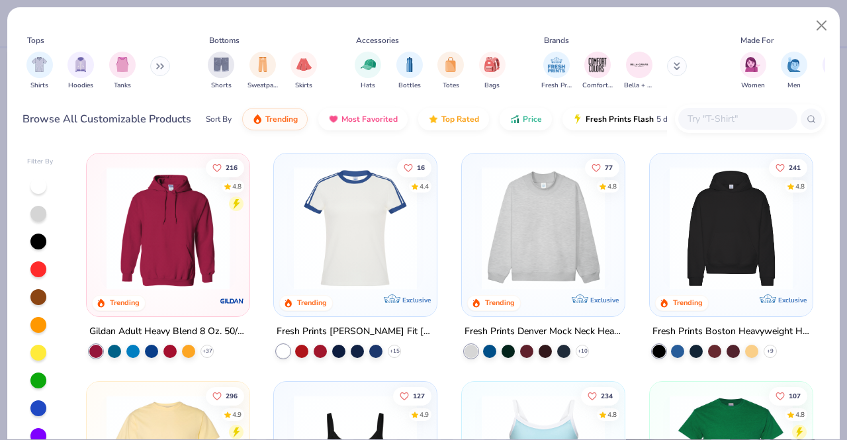
type textarea "x"
click at [714, 120] on input "text" at bounding box center [737, 118] width 102 height 15
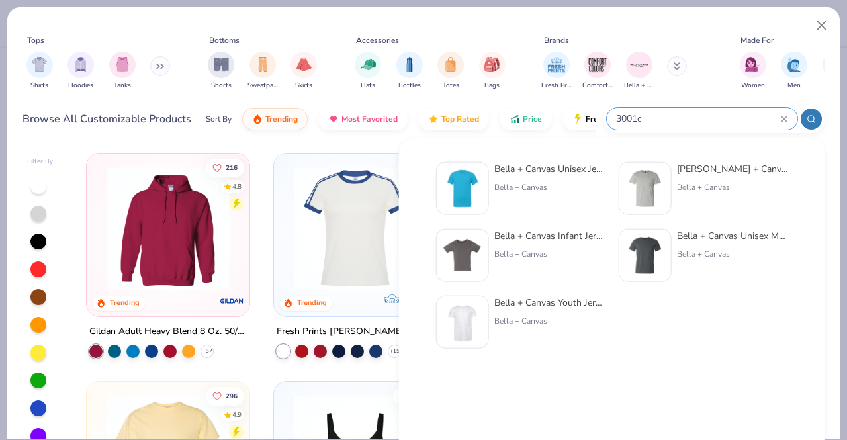
type input "3001c"
click at [528, 184] on div "Bella + Canvas" at bounding box center [549, 187] width 111 height 12
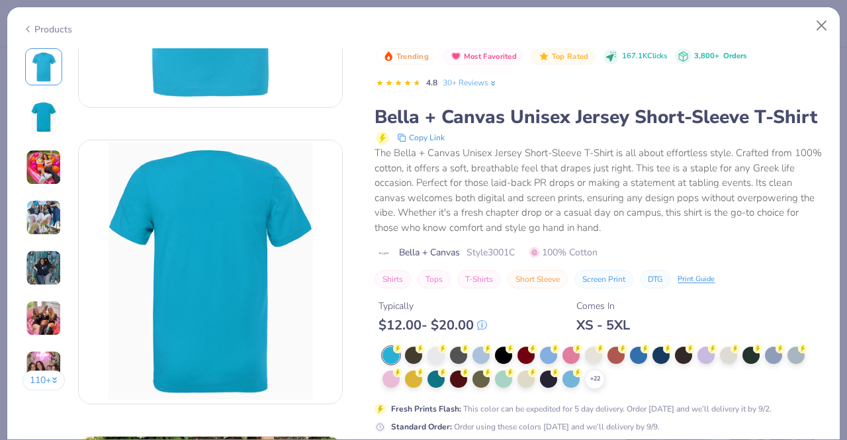
scroll to position [213, 0]
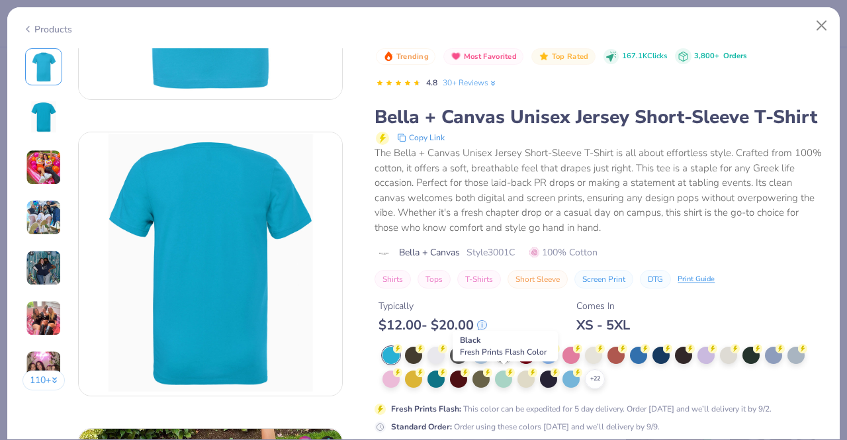
click at [507, 362] on div at bounding box center [503, 353] width 17 height 17
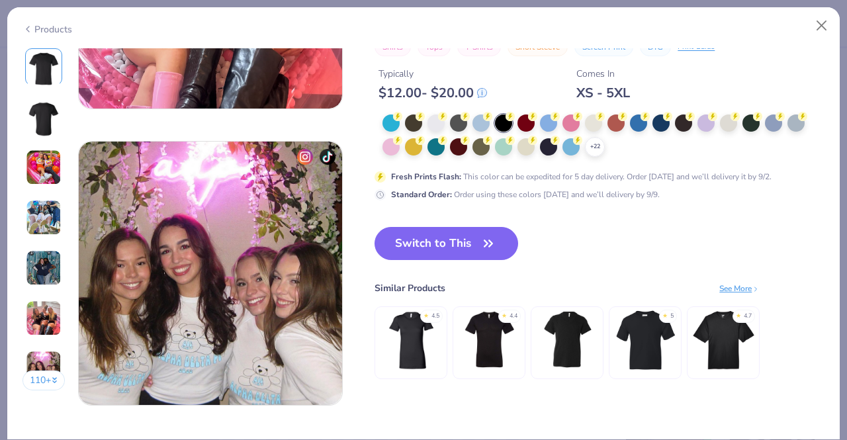
scroll to position [1683, 0]
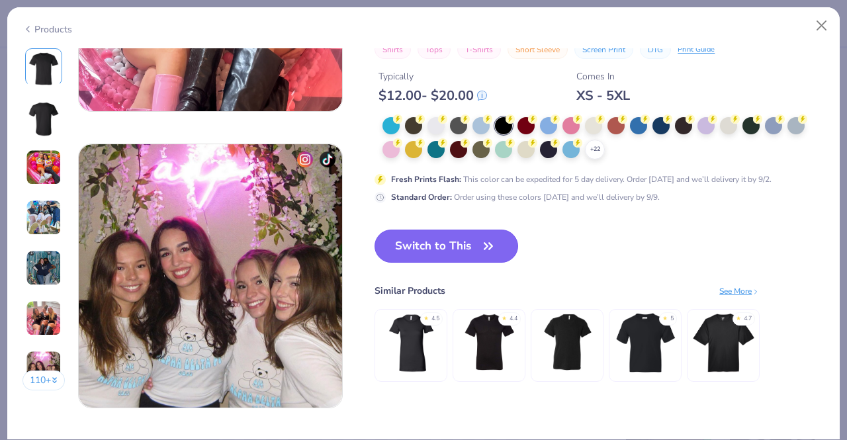
click at [489, 241] on icon "button" at bounding box center [488, 246] width 19 height 19
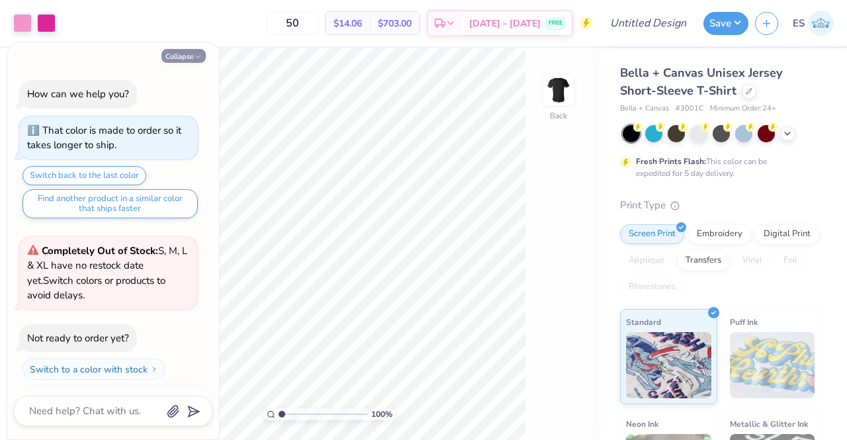
click at [182, 59] on button "Collapse" at bounding box center [183, 56] width 44 height 14
type textarea "x"
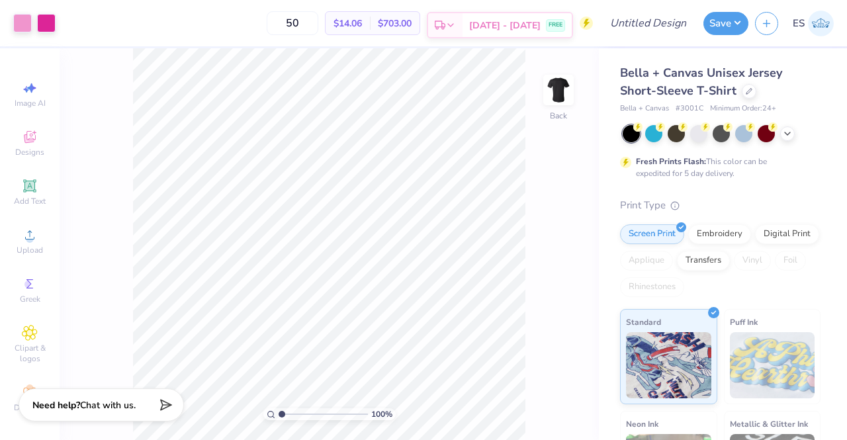
click at [496, 23] on span "[DATE] - [DATE]" at bounding box center [504, 26] width 71 height 14
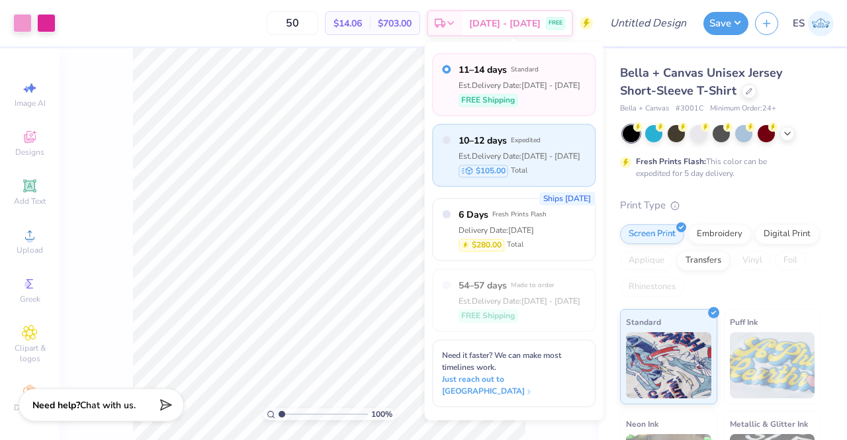
click at [532, 157] on div "Est. Delivery Date: Sep 5 - 7" at bounding box center [519, 156] width 122 height 12
radio input "false"
radio input "true"
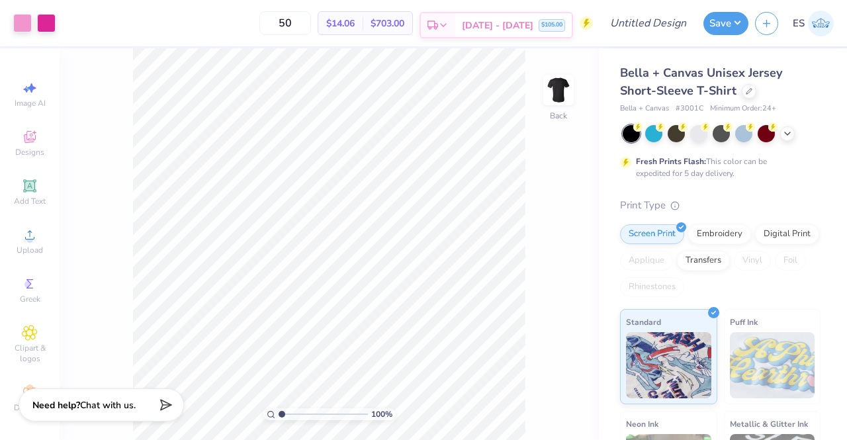
click at [494, 21] on span "Sep 5 - 7" at bounding box center [497, 26] width 71 height 14
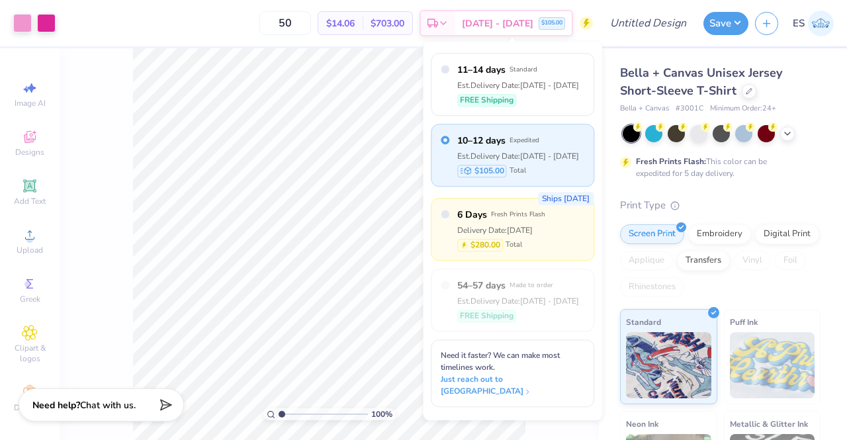
click at [560, 226] on div "Ships in 2 Days 6 Days Fresh Prints Flash Delivery Date: Sep 3 $280.00 Total" at bounding box center [512, 229] width 163 height 63
radio input "false"
radio input "true"
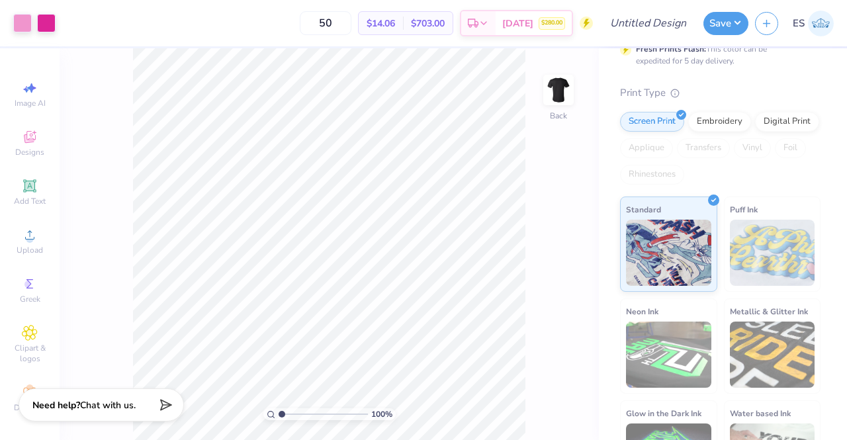
click at [400, 26] on div "$14.06 Per Item" at bounding box center [381, 23] width 44 height 22
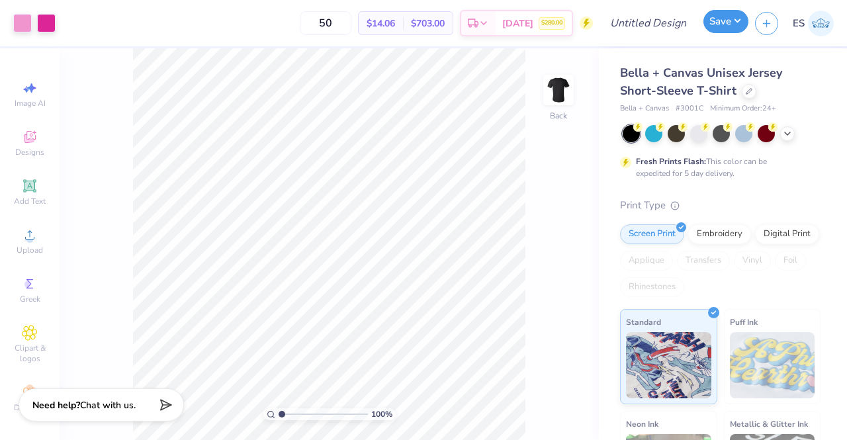
click at [728, 24] on button "Save" at bounding box center [725, 21] width 45 height 23
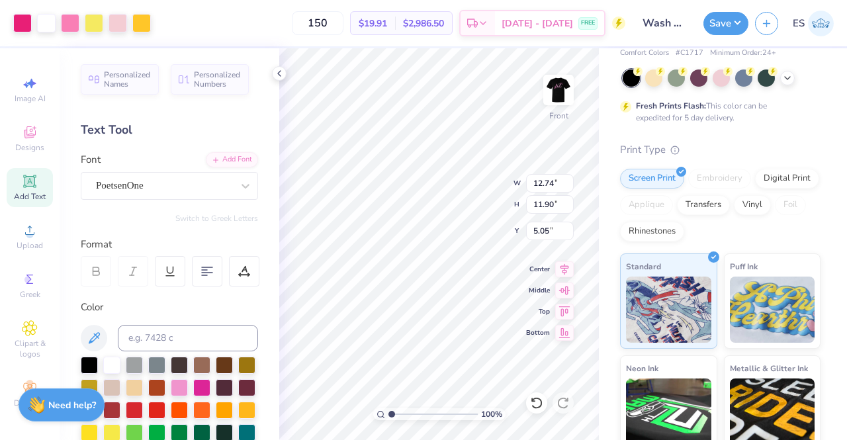
scroll to position [48, 0]
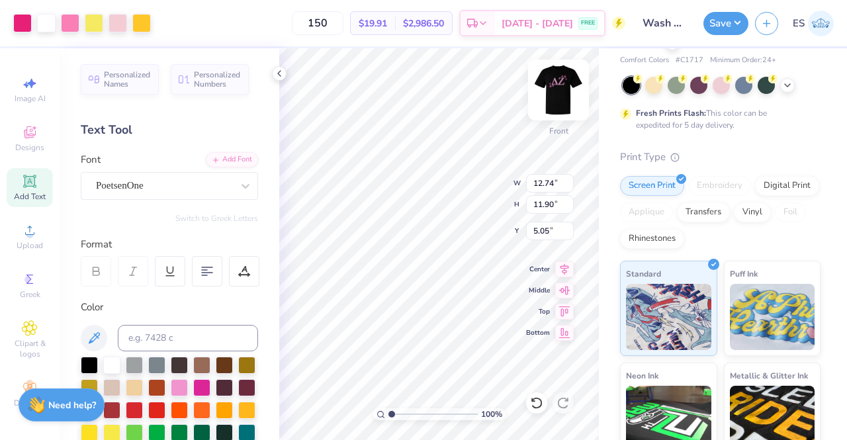
click at [564, 89] on img at bounding box center [558, 90] width 53 height 53
